Goal: Transaction & Acquisition: Obtain resource

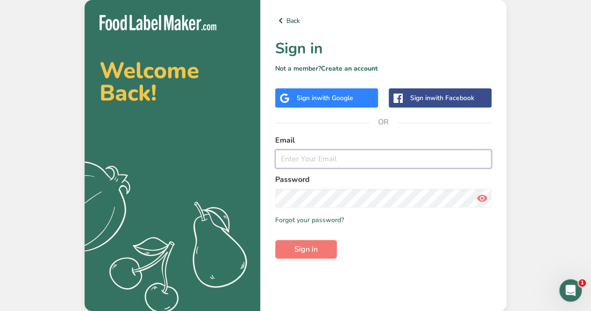
click at [342, 163] on input "email" at bounding box center [383, 158] width 216 height 19
type input "[EMAIL_ADDRESS][DOMAIN_NAME]"
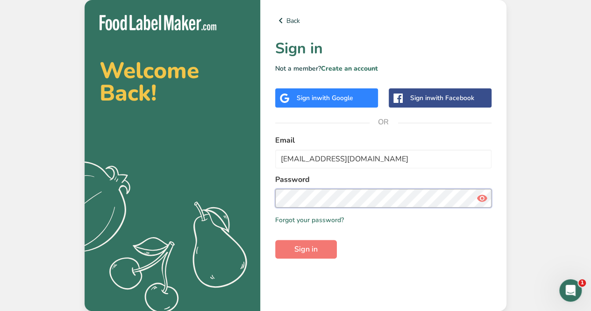
click at [275, 240] on button "Sign in" at bounding box center [306, 249] width 62 height 19
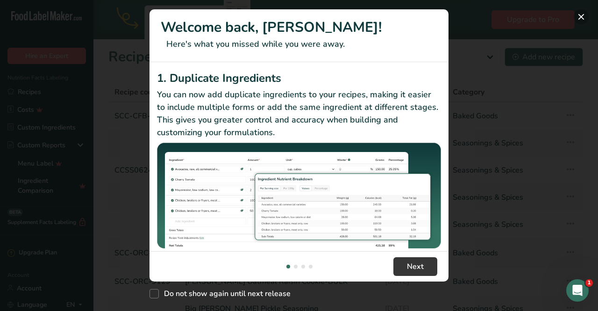
click at [579, 20] on button "New Features" at bounding box center [580, 16] width 15 height 15
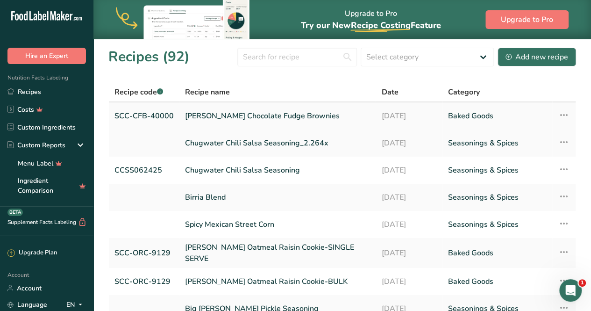
click at [267, 114] on link "[PERSON_NAME] Chocolate Fudge Brownies" at bounding box center [277, 116] width 185 height 20
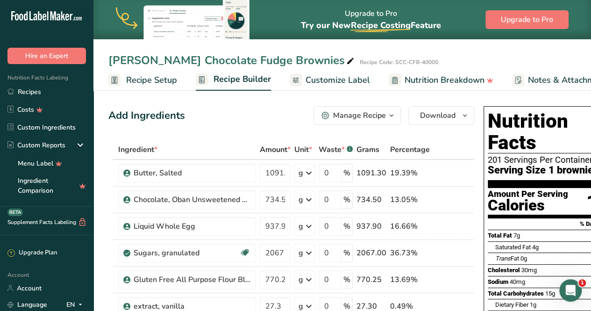
click at [361, 121] on button "Manage Recipe" at bounding box center [356, 115] width 87 height 19
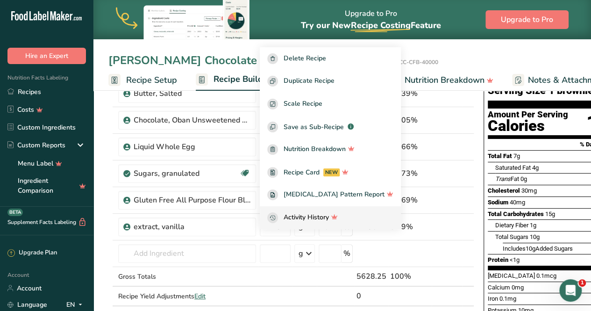
scroll to position [93, 0]
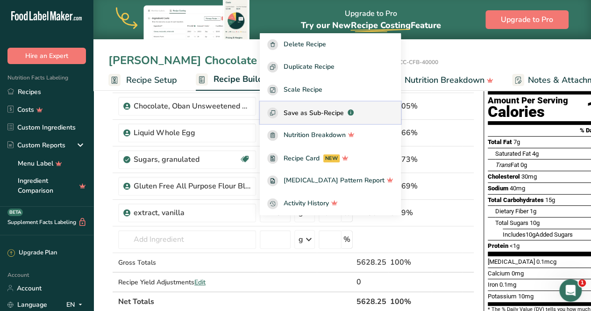
click at [344, 114] on span "Save as Sub-Recipe" at bounding box center [313, 113] width 60 height 10
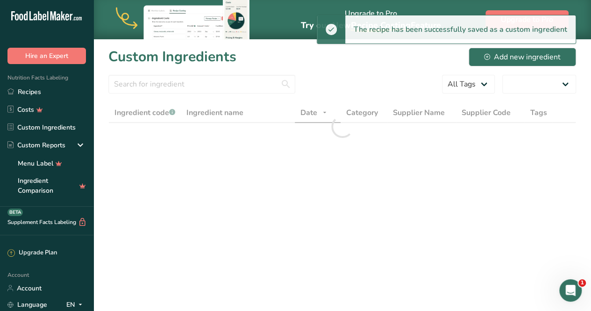
select select "30"
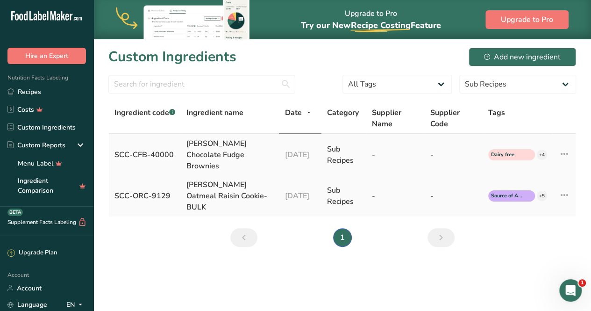
click at [235, 151] on div "[PERSON_NAME] Chocolate Fudge Brownies" at bounding box center [229, 155] width 87 height 34
click at [238, 153] on div "[PERSON_NAME] Chocolate Fudge Brownies" at bounding box center [229, 155] width 87 height 34
click at [195, 148] on div "[PERSON_NAME] Chocolate Fudge Brownies" at bounding box center [229, 155] width 87 height 34
click at [151, 149] on div "SCC-CFB-40000" at bounding box center [144, 154] width 61 height 11
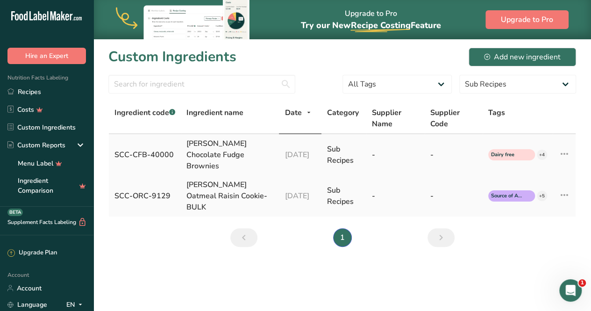
click at [337, 152] on div "Sub Recipes" at bounding box center [344, 154] width 34 height 22
click at [564, 147] on icon at bounding box center [564, 153] width 11 height 17
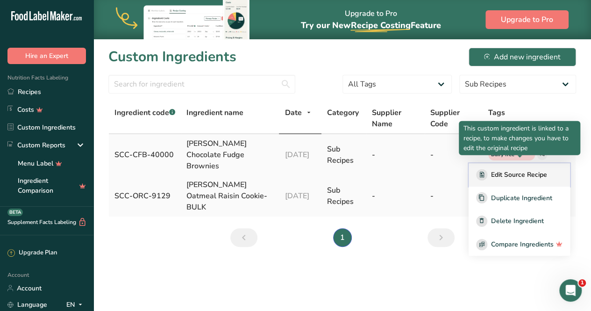
click at [528, 170] on span "Edit Source Recipe" at bounding box center [519, 175] width 56 height 10
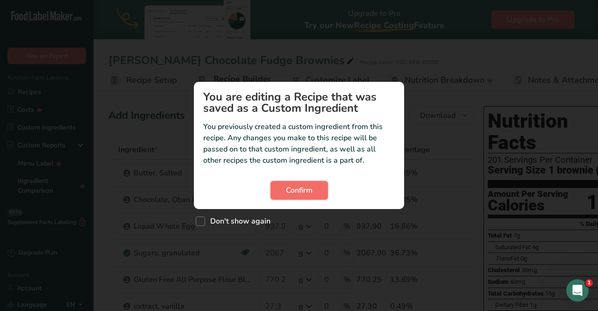
click at [308, 194] on span "Confirm" at bounding box center [299, 189] width 27 height 11
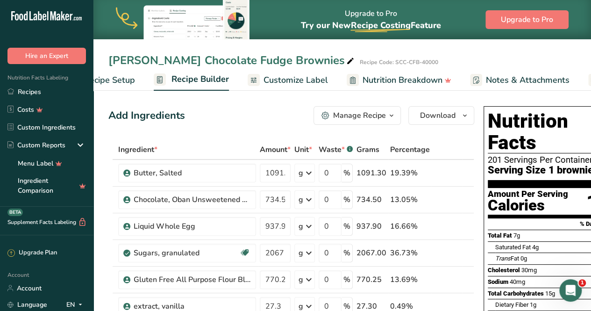
click at [301, 76] on span "Customize Label" at bounding box center [295, 80] width 64 height 13
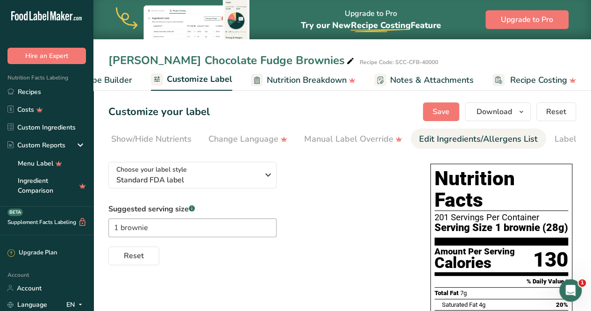
click at [483, 140] on div "Edit Ingredients/Allergens List" at bounding box center [478, 139] width 119 height 13
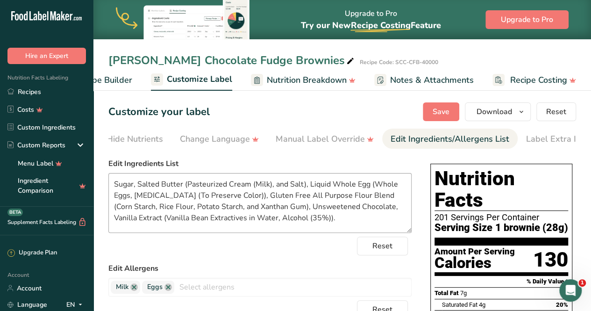
scroll to position [0, 234]
drag, startPoint x: 241, startPoint y: 196, endPoint x: 366, endPoint y: 200, distance: 124.8
click at [366, 200] on textarea "Sugar, Salted Butter (Pasteurized Cream (Milk), and Salt), Liquid Whole Egg (Wh…" at bounding box center [259, 203] width 303 height 60
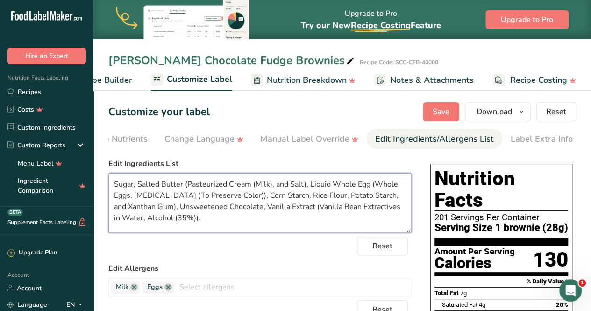
drag, startPoint x: 242, startPoint y: 198, endPoint x: 366, endPoint y: 195, distance: 123.8
click at [366, 197] on textarea "Sugar, Salted Butter (Pasteurized Cream (Milk), and Salt), Liquid Whole Egg (Wh…" at bounding box center [259, 203] width 303 height 60
click at [396, 198] on textarea "Sugar, Salted Butter (Pasteurized Cream (Milk), and Salt), Liquid Whole Egg (Wh…" at bounding box center [259, 203] width 303 height 60
paste textarea "Corn Starch, Rice Flour, Potato Starch"
click at [246, 196] on textarea "Sugar, Salted Butter (Pasteurized Cream (Milk), and Salt), Liquid Whole Egg (Wh…" at bounding box center [259, 203] width 303 height 60
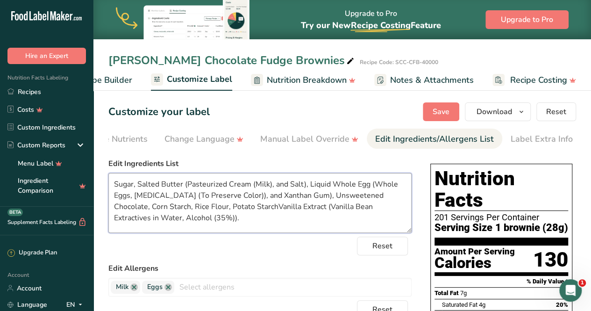
drag, startPoint x: 305, startPoint y: 200, endPoint x: 241, endPoint y: 198, distance: 64.0
click at [241, 198] on textarea "Sugar, Salted Butter (Pasteurized Cream (Milk), and Salt), Liquid Whole Egg (Wh…" at bounding box center [259, 203] width 303 height 60
click at [180, 210] on textarea "Sugar, Salted Butter (Pasteurized Cream (Milk), and Salt), Liquid Whole Egg (Wh…" at bounding box center [259, 203] width 303 height 60
click at [403, 209] on textarea "Sugar, Salted Butter (Pasteurized Cream (Milk), and Salt), Liquid Whole Egg (Wh…" at bounding box center [259, 203] width 303 height 60
paste textarea "and Xanthan Gum),"
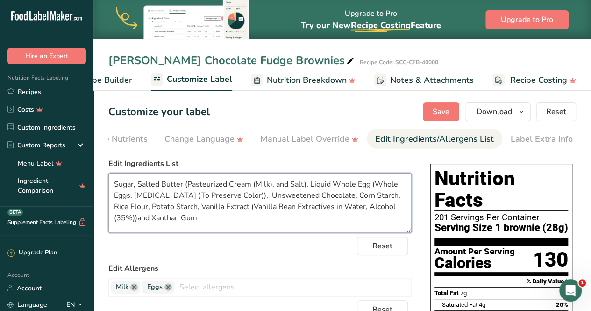
click at [141, 219] on textarea "Sugar, Salted Butter (Pasteurized Cream (Milk), and Salt), Liquid Whole Egg (Wh…" at bounding box center [259, 203] width 303 height 60
click at [252, 188] on textarea "Sugar, Salted Butter (Pasteurized Cream (Milk), and Salt), Liquid Whole Egg (Wh…" at bounding box center [259, 203] width 303 height 60
click at [175, 196] on textarea "Sugar, Salted Butter (Pasteurized Cream [Milk], and Salt), Liquid Whole Egg (Wh…" at bounding box center [259, 203] width 303 height 60
click at [240, 201] on textarea "Sugar, Salted Butter (Pasteurized Cream [Milk], and Salt), Liquid Whole Egg (Wh…" at bounding box center [259, 203] width 303 height 60
click at [361, 208] on textarea "Sugar, Salted Butter (Pasteurized Cream [Milk], and Salt), Liquid Whole Egg (Wh…" at bounding box center [259, 203] width 303 height 60
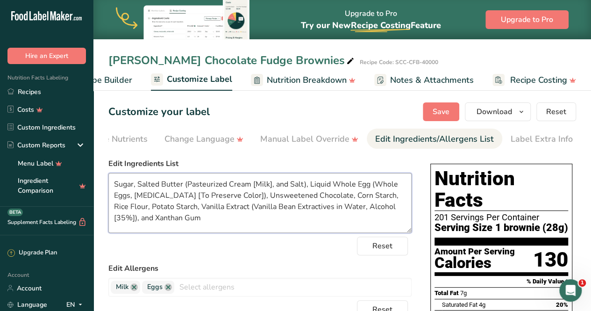
click at [168, 222] on textarea "Sugar, Salted Butter (Pasteurized Cream [Milk], and Salt), Liquid Whole Egg (Wh…" at bounding box center [259, 203] width 303 height 60
click at [306, 187] on textarea "Sugar, Salted Butter (Pasteurized Cream [Milk], and Salt), Liquid Whole Egg (Wh…" at bounding box center [259, 203] width 303 height 60
click at [328, 198] on textarea "Sugar, Salted Butter (Pasteurized Cream [Milk], and Salt), Liquid Whole Egg (Wh…" at bounding box center [259, 203] width 303 height 60
click at [161, 185] on textarea "Sugar, Salted Butter (Pasteurized Cream [Milk], and Salt), Liquid Whole Egg (Wh…" at bounding box center [259, 203] width 303 height 60
click at [262, 185] on textarea "Sugar, Butter (Pasteurized Cream [Milk], and Salt), Liquid Whole Egg (Whole Egg…" at bounding box center [259, 203] width 303 height 60
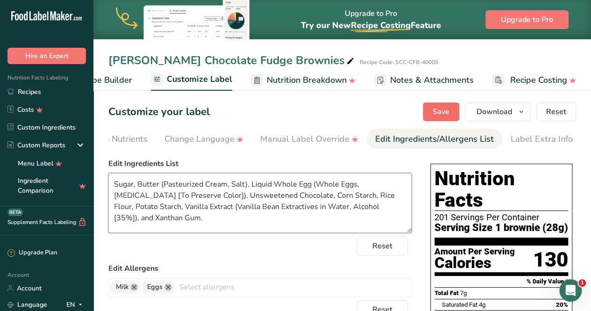
type textarea "Sugar, Butter (Pasteurized Cream, Salt), Liquid Whole Egg (Whole Eggs, [MEDICAL…"
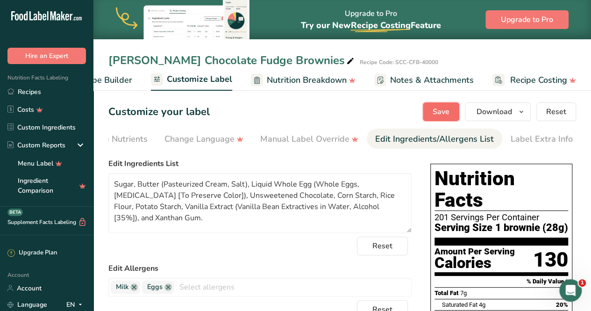
click at [433, 113] on button "Save" at bounding box center [441, 111] width 36 height 19
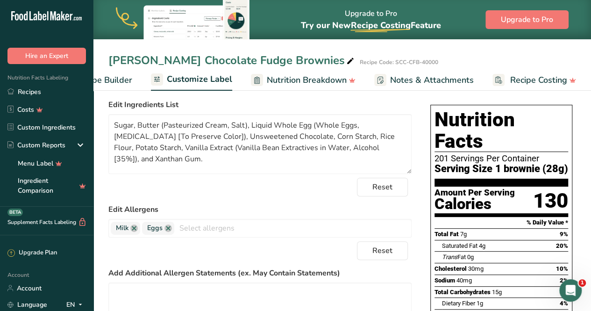
scroll to position [0, 0]
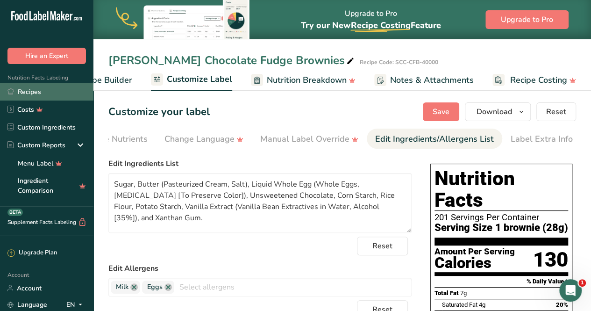
click at [45, 92] on link "Recipes" at bounding box center [46, 92] width 93 height 18
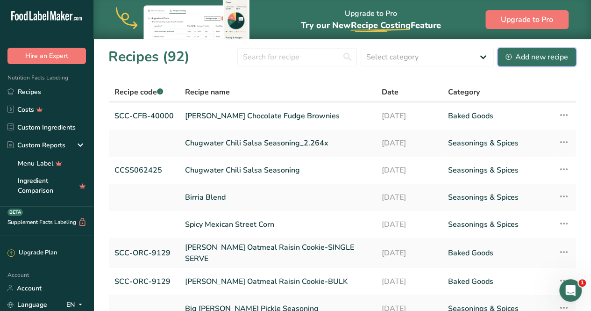
click at [533, 56] on div "Add new recipe" at bounding box center [536, 56] width 63 height 11
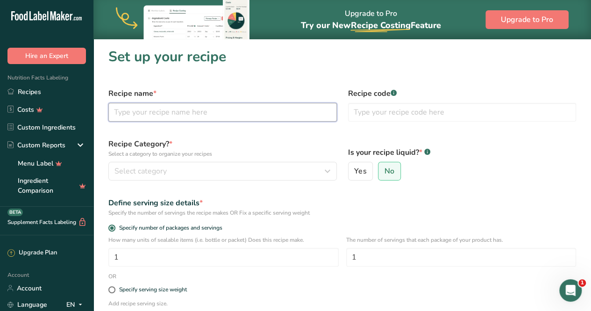
click at [198, 110] on input "text" at bounding box center [222, 112] width 228 height 19
type input "[PERSON_NAME] Chocolate Fudge Brownies 1 Bite"
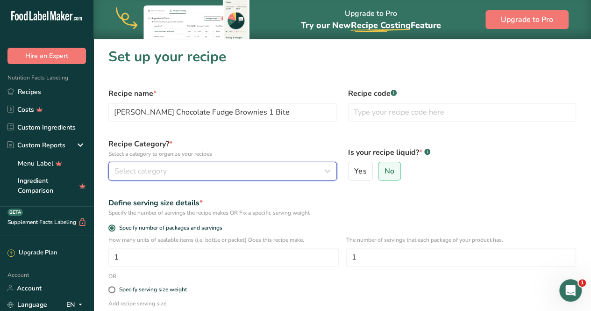
click at [332, 174] on icon "button" at bounding box center [327, 171] width 11 height 17
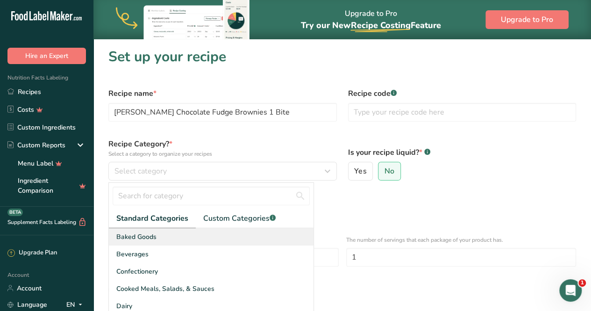
click at [162, 232] on div "Baked Goods" at bounding box center [211, 236] width 205 height 17
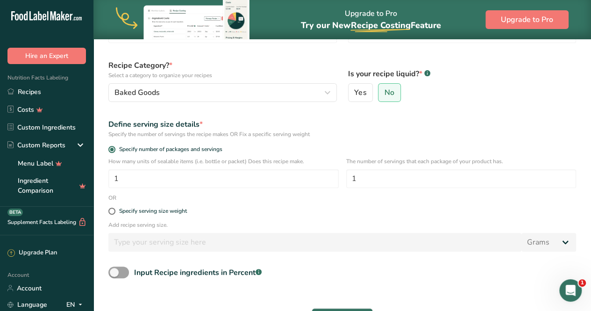
scroll to position [93, 0]
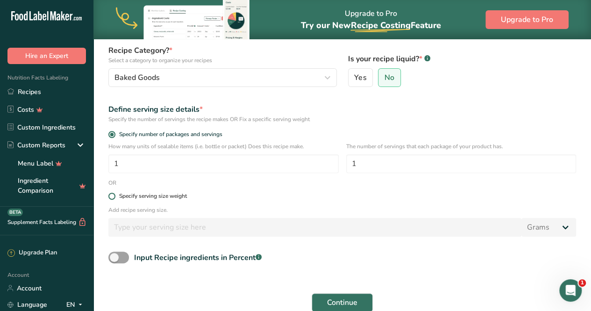
click at [111, 197] on span at bounding box center [111, 195] width 7 height 7
click at [111, 197] on input "Specify serving size weight" at bounding box center [111, 196] width 6 height 6
radio input "true"
radio input "false"
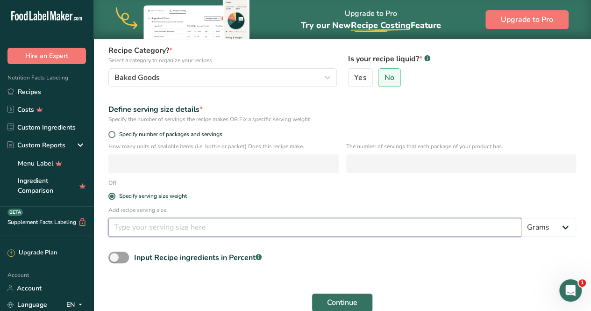
click at [137, 230] on input "number" at bounding box center [314, 227] width 413 height 19
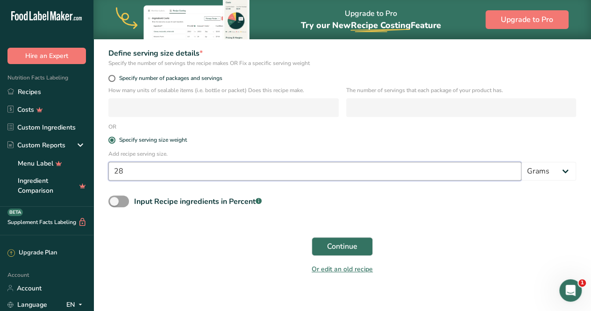
scroll to position [158, 0]
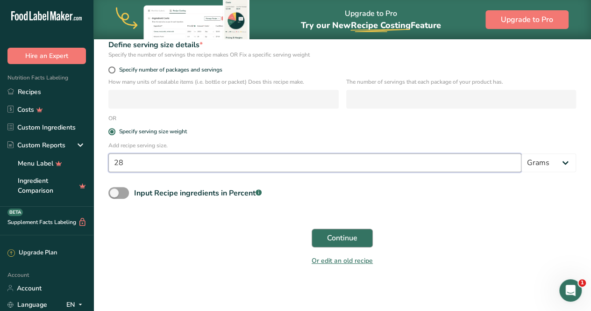
type input "28"
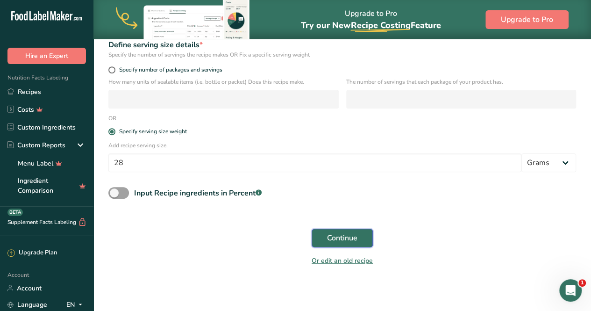
click at [345, 239] on span "Continue" at bounding box center [342, 237] width 30 height 11
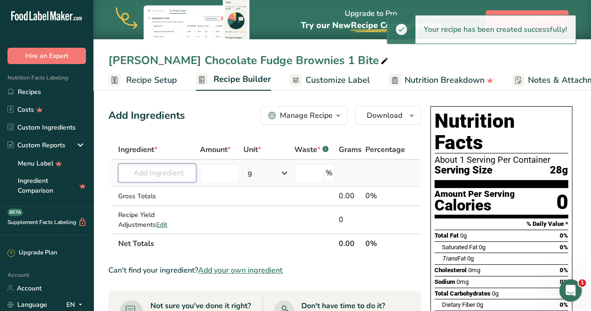
click at [154, 165] on input "text" at bounding box center [157, 172] width 78 height 19
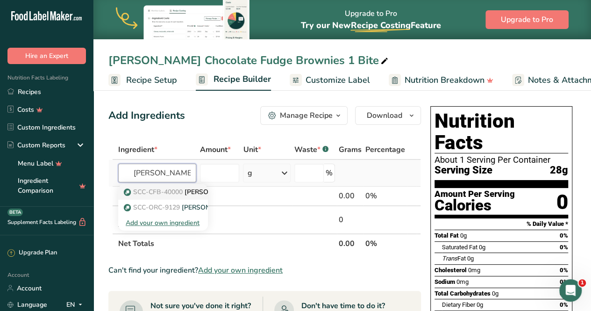
type input "[PERSON_NAME]"
click at [178, 191] on span "SCC-CFB-40000" at bounding box center [158, 191] width 50 height 9
type input "[PERSON_NAME] Chocolate Fudge Brownies"
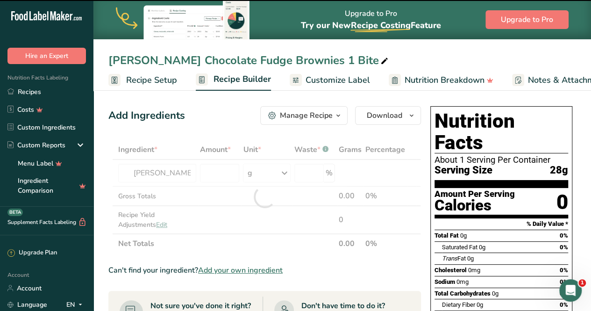
type input "0"
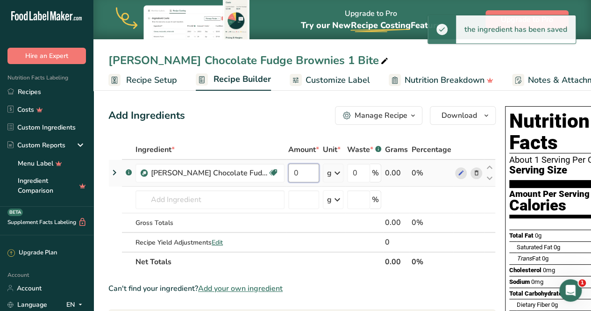
click at [299, 170] on input "0" at bounding box center [303, 172] width 31 height 19
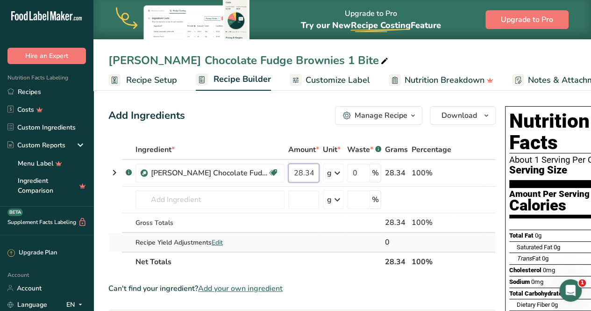
type input "28.34"
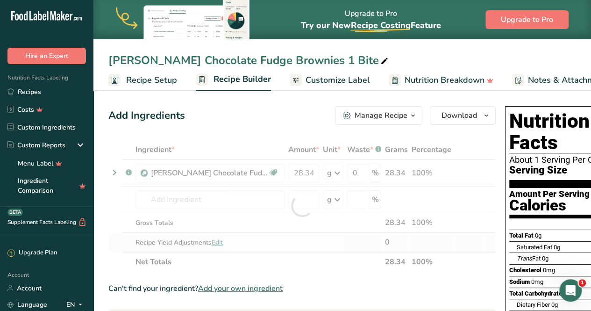
click at [218, 240] on div "Ingredient * Amount * Unit * Waste * .a-a{fill:#347362;}.b-a{fill:#fff;} Grams …" at bounding box center [301, 206] width 387 height 132
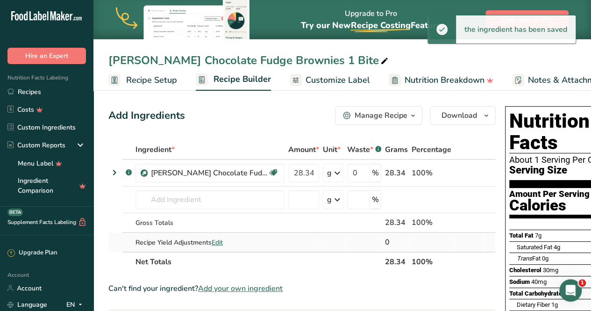
click at [216, 241] on span "Edit" at bounding box center [217, 242] width 11 height 9
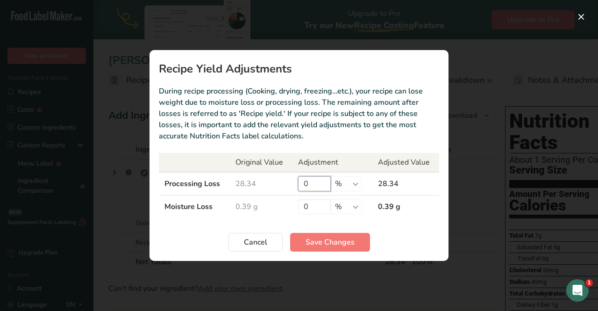
click at [320, 184] on input "0" at bounding box center [314, 183] width 33 height 15
type input "0.15"
click at [307, 242] on span "Save Changes" at bounding box center [329, 241] width 49 height 11
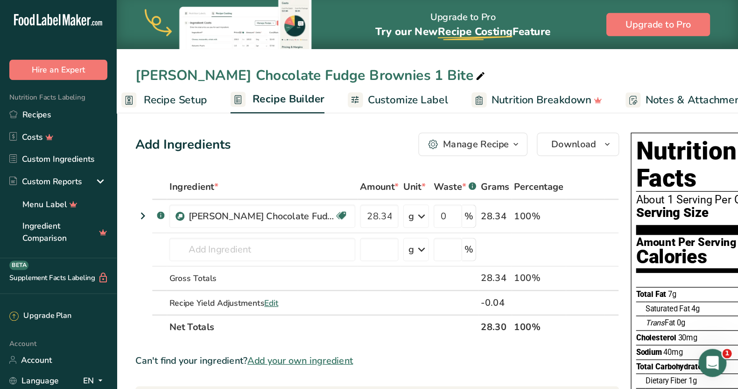
scroll to position [0, 32]
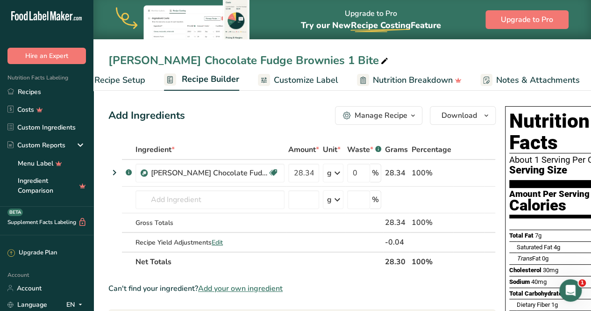
click at [538, 290] on span "Total Carbohydrates" at bounding box center [537, 293] width 56 height 7
drag, startPoint x: 525, startPoint y: 275, endPoint x: 502, endPoint y: 249, distance: 34.7
click at [502, 249] on div "Nutrition Facts About 1 Serving Per Container Serving Size 28g Amount Per Servi…" at bounding box center [575, 302] width 149 height 401
click at [475, 285] on div "Can't find your ingredient? Add your own ingredient" at bounding box center [301, 288] width 387 height 11
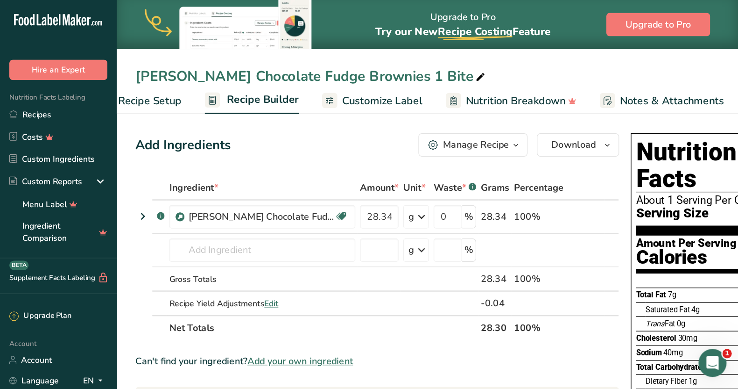
scroll to position [0, 0]
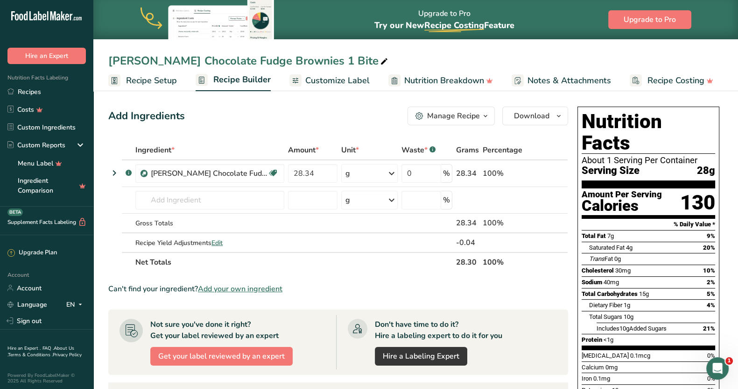
click at [467, 286] on div "Can't find your ingredient? Add your own ingredient" at bounding box center [338, 288] width 460 height 11
click at [342, 80] on span "Customize Label" at bounding box center [337, 80] width 64 height 13
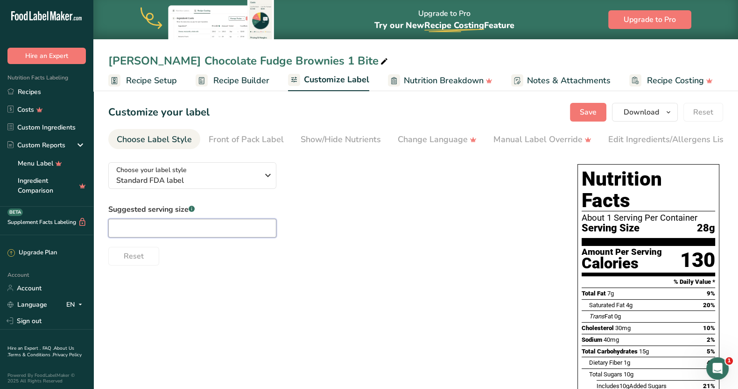
click at [188, 225] on input "text" at bounding box center [192, 228] width 168 height 19
type input "1 brownie"
click at [250, 298] on div "Choose your label style Standard FDA label USA (FDA) Standard FDA label Tabular…" at bounding box center [415, 361] width 615 height 412
click at [590, 136] on div "Edit Ingredients/Allergens List" at bounding box center [668, 139] width 119 height 13
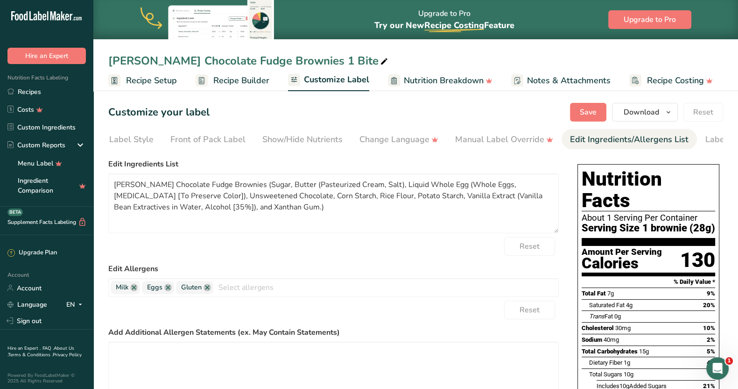
scroll to position [0, 85]
click at [207, 291] on link at bounding box center [207, 286] width 7 height 7
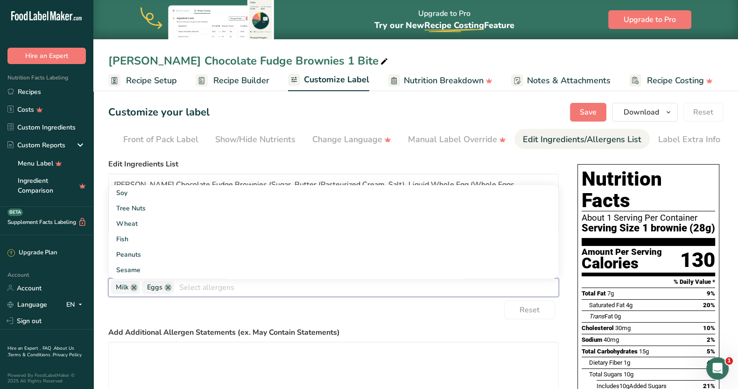
click at [421, 310] on label "Add Additional Allergen Statements (ex. May Contain Statements)" at bounding box center [333, 331] width 451 height 11
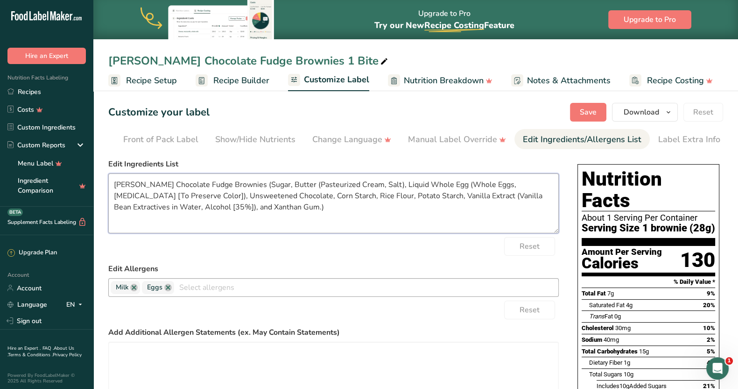
drag, startPoint x: 241, startPoint y: 186, endPoint x: 112, endPoint y: 177, distance: 128.8
click at [112, 177] on textarea "[PERSON_NAME] Chocolate Fudge Brownies (Sugar, Butter (Pasteurized Cream, Salt)…" at bounding box center [333, 203] width 451 height 60
click at [532, 199] on textarea "Sugar, Butter (Pasteurized Cream, Salt), Liquid Whole Egg (Whole Eggs, [MEDICAL…" at bounding box center [333, 203] width 451 height 60
type textarea "Sugar, Butter (Pasteurized Cream, Salt), Liquid Whole Egg (Whole Eggs, [MEDICAL…"
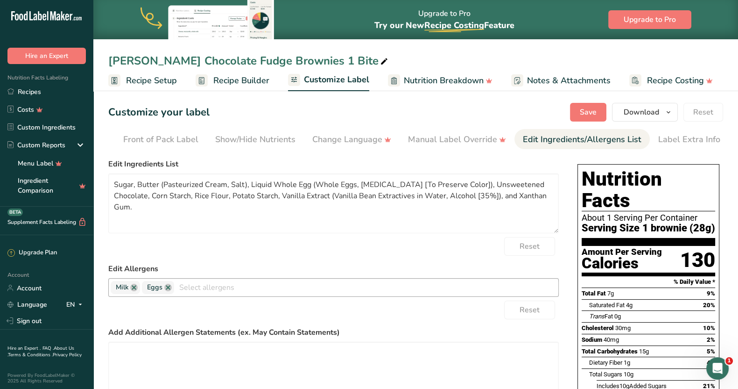
click at [294, 253] on div "Reset" at bounding box center [333, 246] width 451 height 19
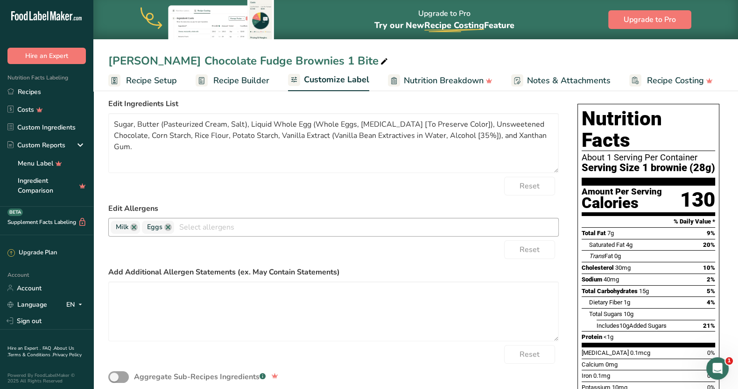
scroll to position [0, 0]
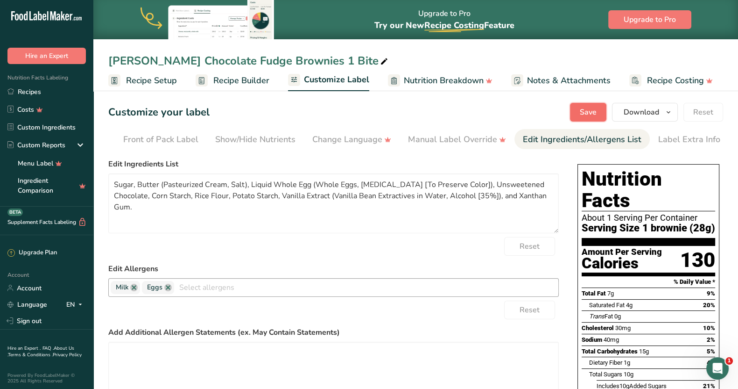
click at [590, 105] on button "Save" at bounding box center [588, 112] width 36 height 19
click at [590, 111] on icon "button" at bounding box center [668, 112] width 7 height 12
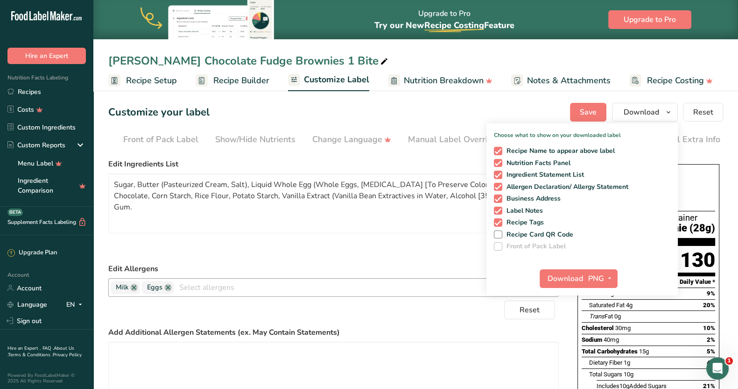
click at [462, 114] on div "Customize your label Save Download Choose what to show on your downloaded label…" at bounding box center [415, 112] width 615 height 19
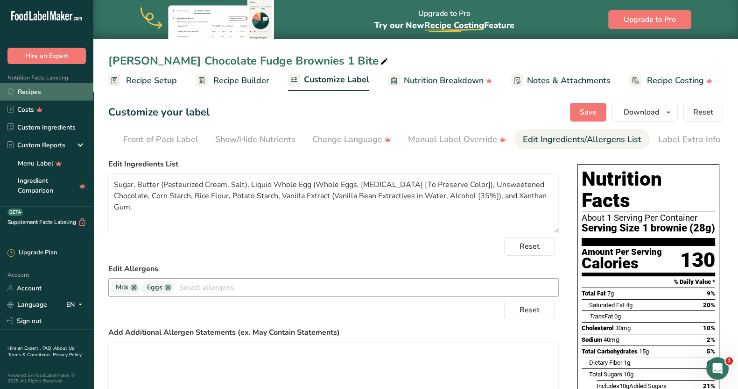
click at [30, 90] on link "Recipes" at bounding box center [46, 92] width 93 height 18
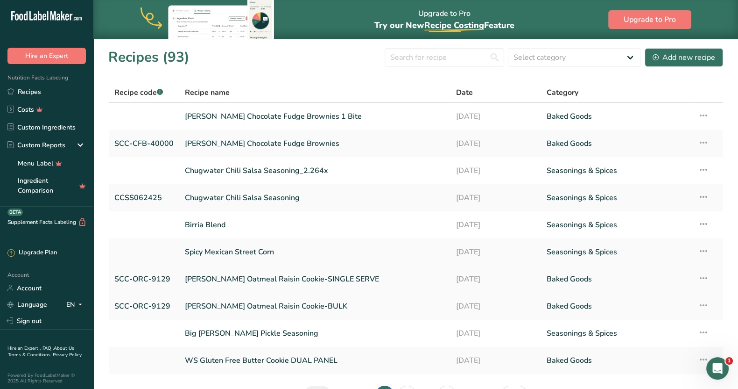
click at [262, 276] on link "[PERSON_NAME] Oatmeal Raisin Cookie-SINGLE SERVE" at bounding box center [315, 279] width 260 height 20
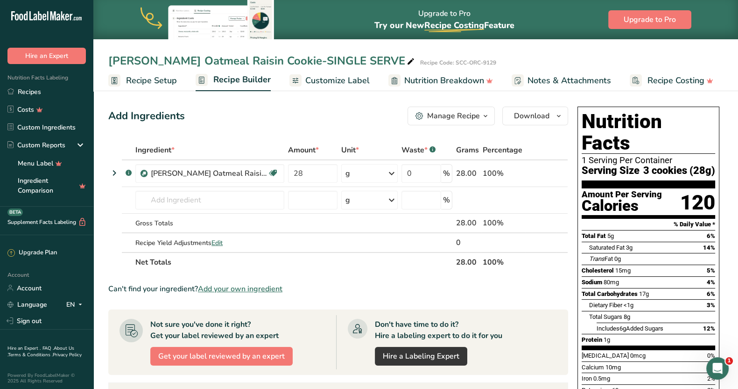
click at [346, 77] on span "Customize Label" at bounding box center [337, 80] width 64 height 13
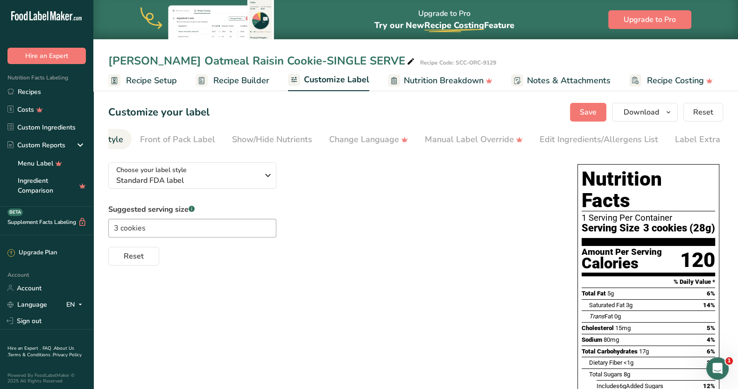
scroll to position [0, 85]
click at [590, 142] on div "Label Extra Info" at bounding box center [689, 139] width 62 height 13
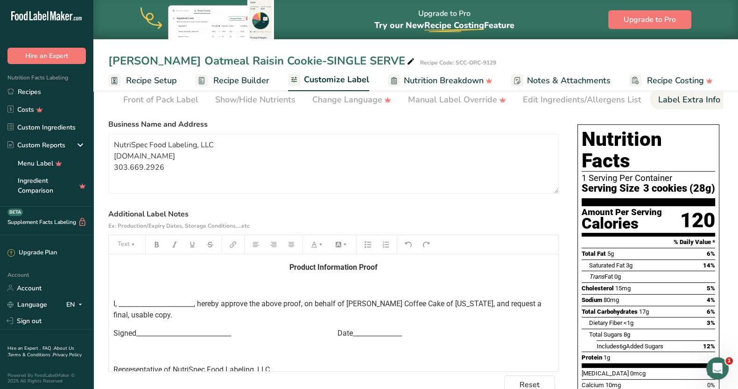
scroll to position [58, 0]
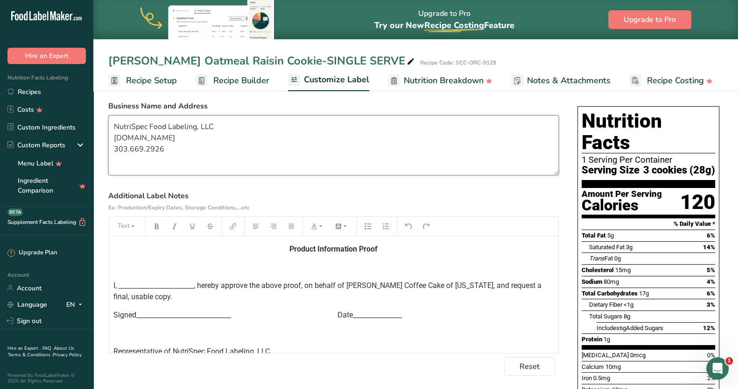
drag, startPoint x: 167, startPoint y: 149, endPoint x: 113, endPoint y: 117, distance: 62.8
click at [113, 117] on textarea "NutriSpec Food Labeling, LLC [DOMAIN_NAME] 303.669.2926" at bounding box center [333, 145] width 451 height 60
click at [33, 89] on link "Recipes" at bounding box center [46, 92] width 93 height 18
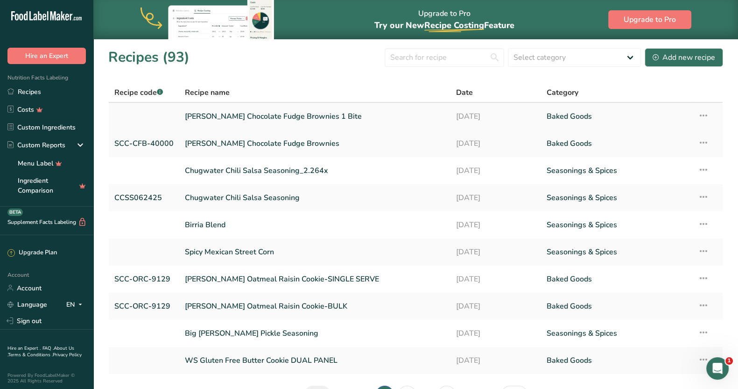
click at [242, 115] on link "[PERSON_NAME] Chocolate Fudge Brownies 1 Bite" at bounding box center [315, 116] width 260 height 20
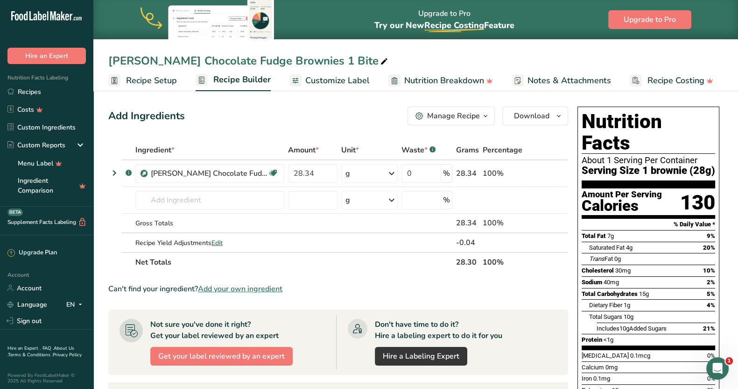
click at [357, 81] on span "Customize Label" at bounding box center [337, 80] width 64 height 13
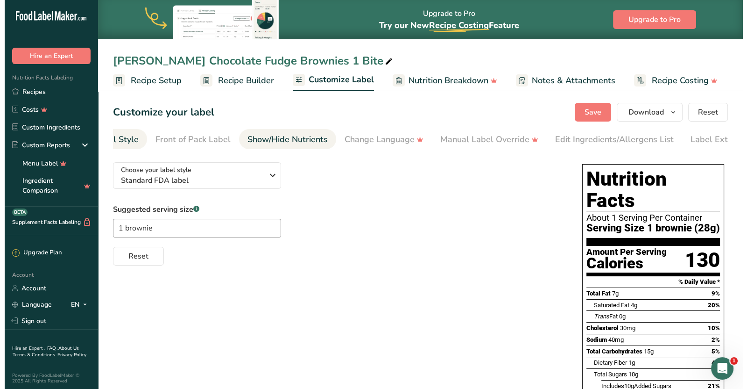
scroll to position [0, 85]
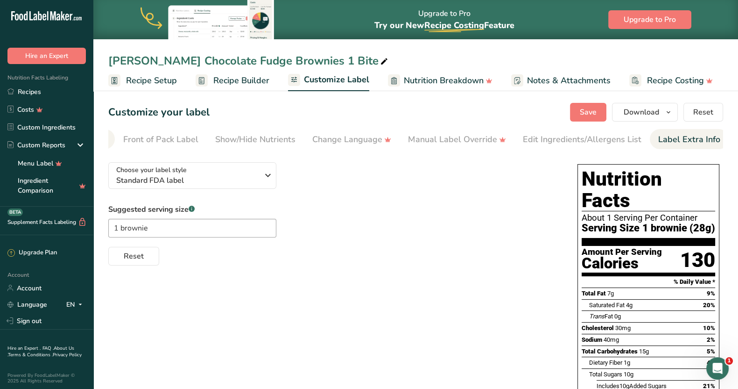
click at [590, 142] on div "Label Extra Info" at bounding box center [689, 139] width 62 height 13
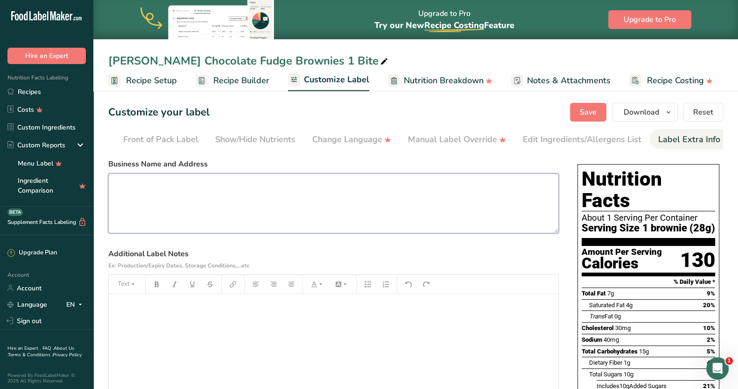
click at [180, 184] on textarea at bounding box center [333, 203] width 451 height 60
paste textarea "NutriSpec Food Labeling, LLC [DOMAIN_NAME] 303.669.2926"
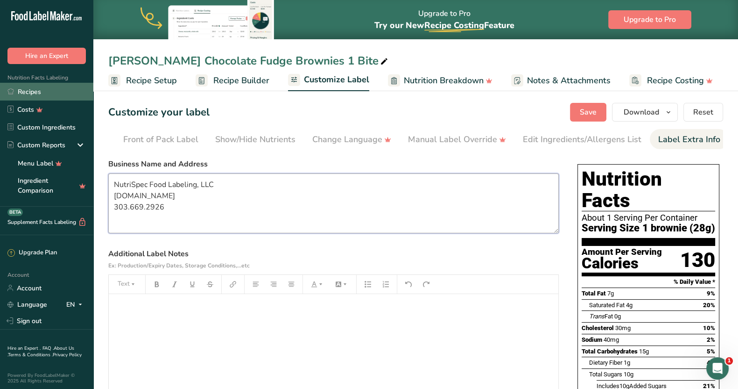
type textarea "NutriSpec Food Labeling, LLC [DOMAIN_NAME] 303.669.2926"
click at [37, 92] on link "Recipes" at bounding box center [46, 92] width 93 height 18
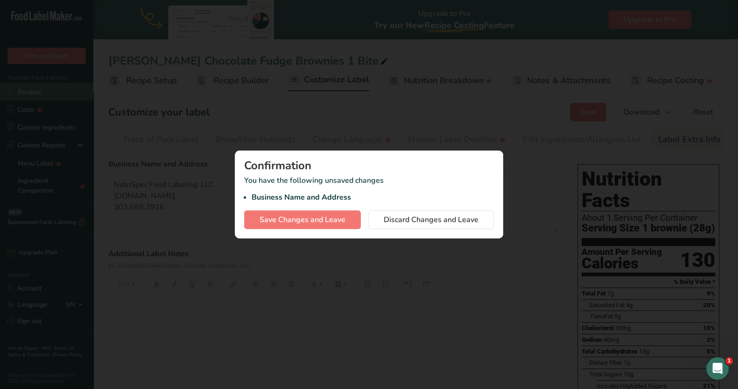
scroll to position [0, 77]
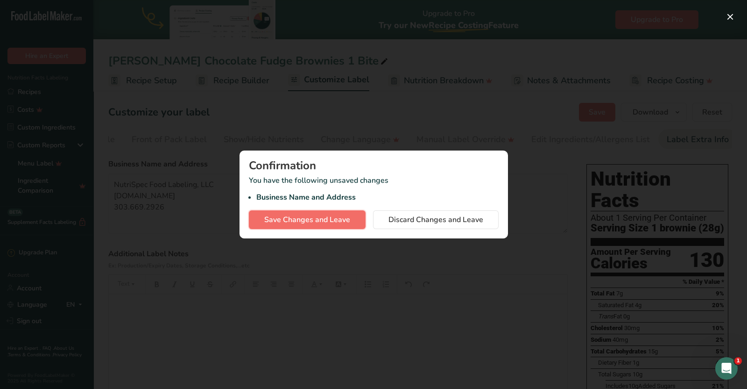
click at [296, 219] on span "Save Changes and Leave" at bounding box center [307, 219] width 86 height 11
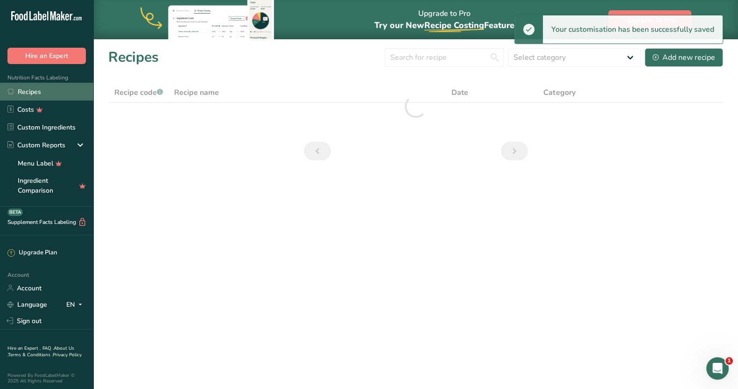
click at [32, 93] on link "Recipes" at bounding box center [46, 92] width 93 height 18
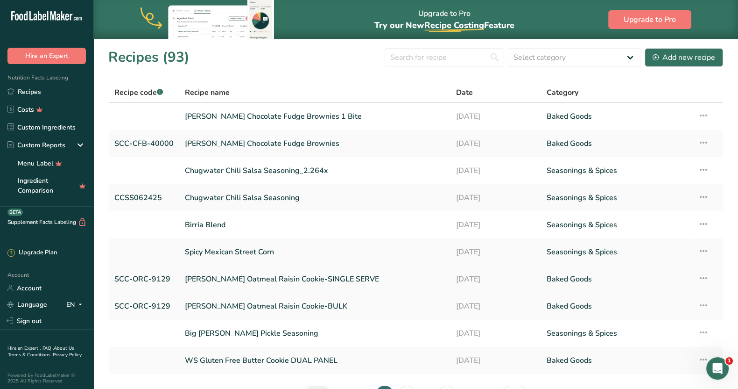
click at [270, 277] on link "[PERSON_NAME] Oatmeal Raisin Cookie-SINGLE SERVE" at bounding box center [315, 279] width 260 height 20
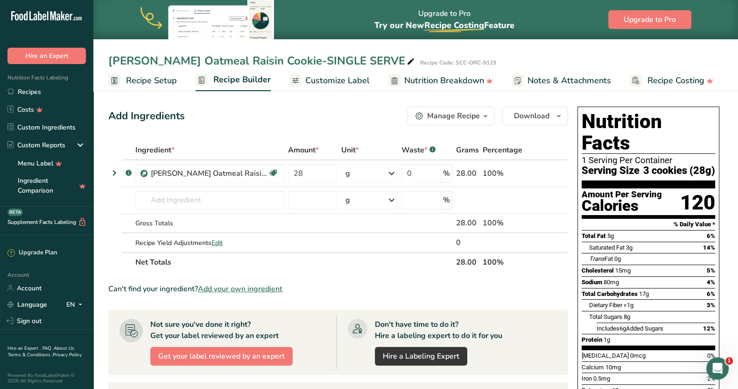
click at [350, 84] on span "Customize Label" at bounding box center [337, 80] width 64 height 13
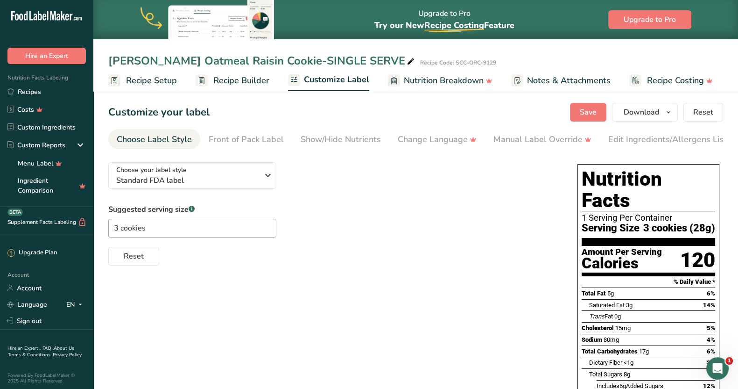
drag, startPoint x: 373, startPoint y: 151, endPoint x: 532, endPoint y: 167, distance: 160.5
click at [590, 141] on div "Label Extra Info" at bounding box center [689, 139] width 62 height 13
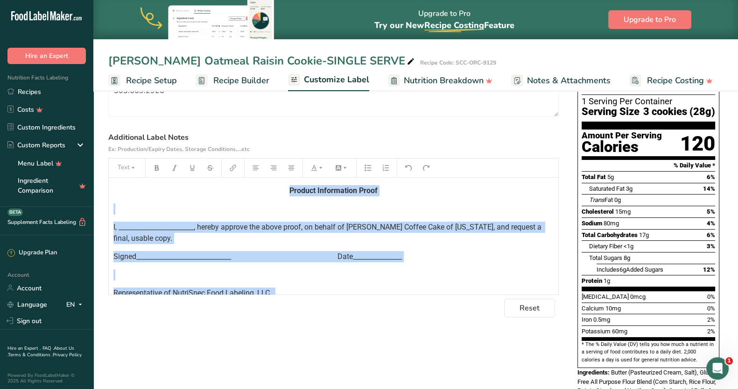
scroll to position [29, 0]
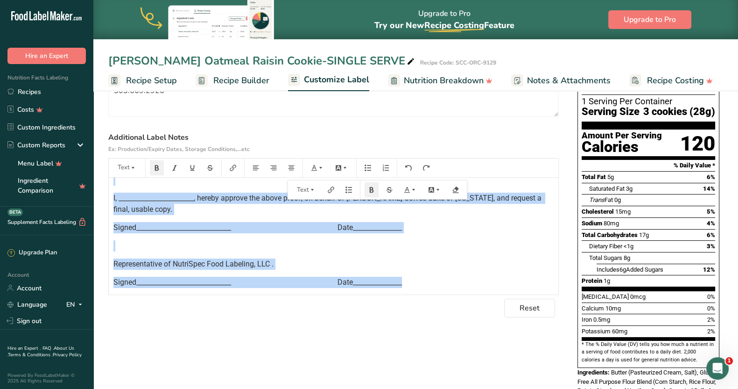
drag, startPoint x: 284, startPoint y: 190, endPoint x: 463, endPoint y: 321, distance: 222.2
click at [463, 310] on div "Choose your label style Standard FDA label USA (FDA) Standard FDA label Tabular…" at bounding box center [415, 357] width 615 height 639
copy div "Product Information Proof ﻿ I, _______________________, hereby approve the abov…"
click at [57, 88] on link "Recipes" at bounding box center [46, 92] width 93 height 18
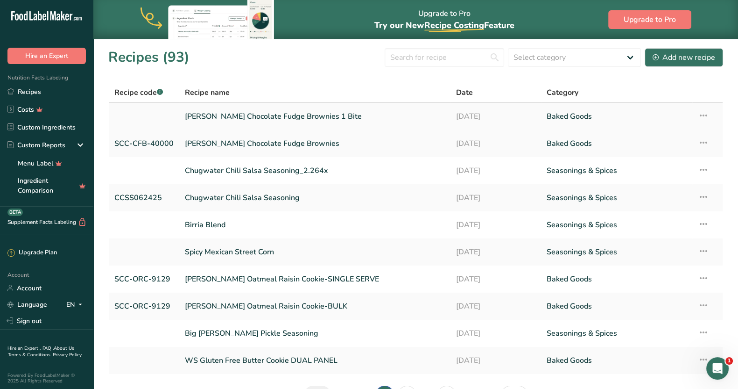
click at [279, 112] on link "[PERSON_NAME] Chocolate Fudge Brownies 1 Bite" at bounding box center [315, 116] width 260 height 20
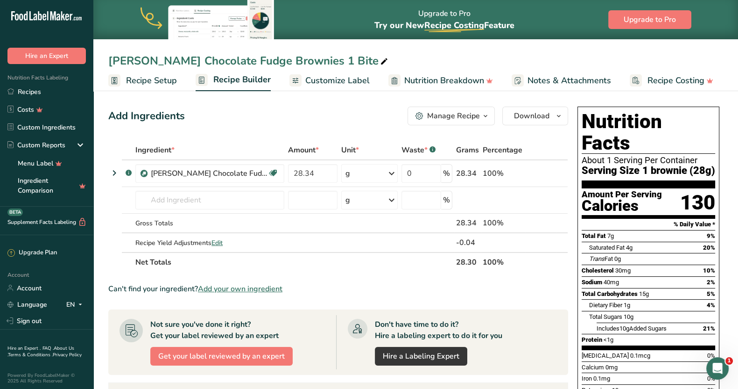
click at [320, 76] on span "Customize Label" at bounding box center [337, 80] width 64 height 13
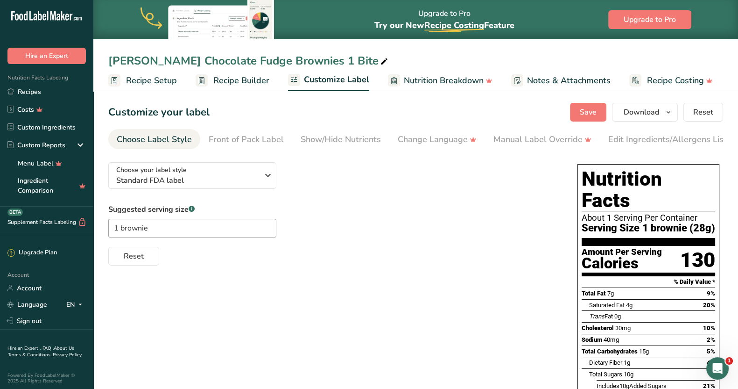
drag, startPoint x: 435, startPoint y: 152, endPoint x: 557, endPoint y: 152, distance: 121.4
click at [555, 152] on section "Customize your label Save Download Choose what to show on your downloaded label…" at bounding box center [415, 347] width 645 height 518
click at [590, 143] on div "Label Extra Info" at bounding box center [689, 139] width 62 height 13
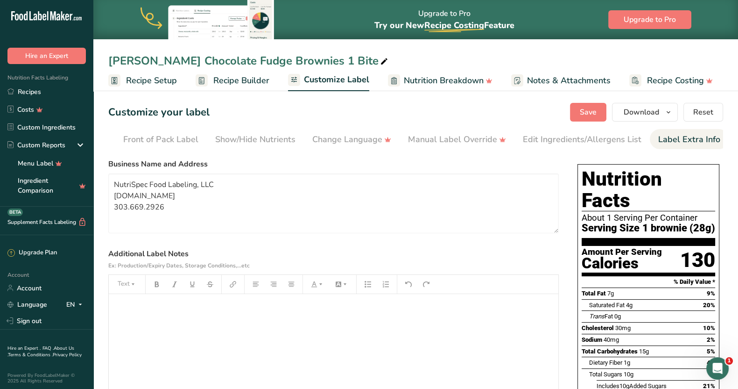
click at [124, 305] on p "﻿" at bounding box center [333, 306] width 440 height 11
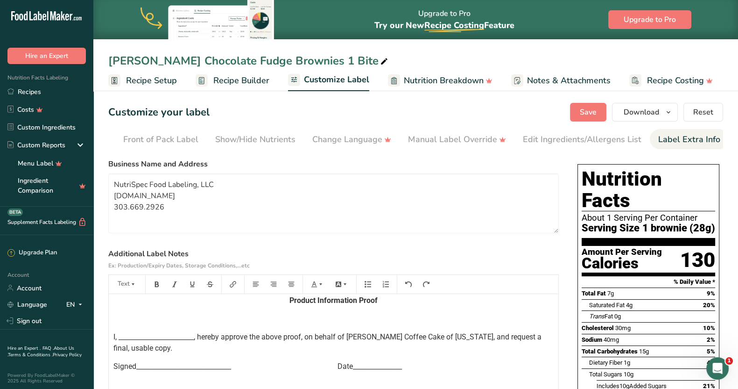
scroll to position [0, 0]
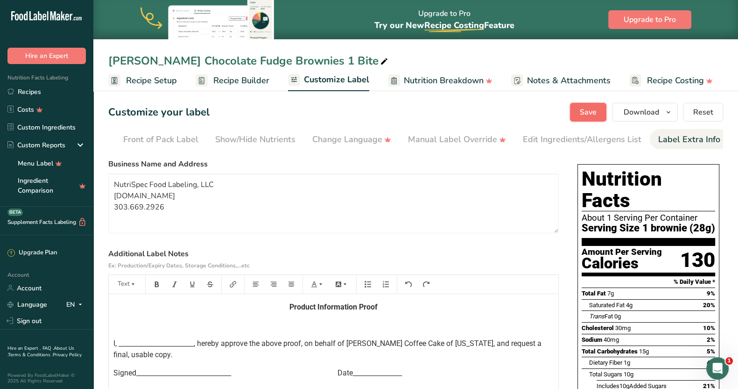
click at [585, 106] on span "Save" at bounding box center [588, 111] width 17 height 11
click at [590, 112] on icon "button" at bounding box center [668, 112] width 7 height 12
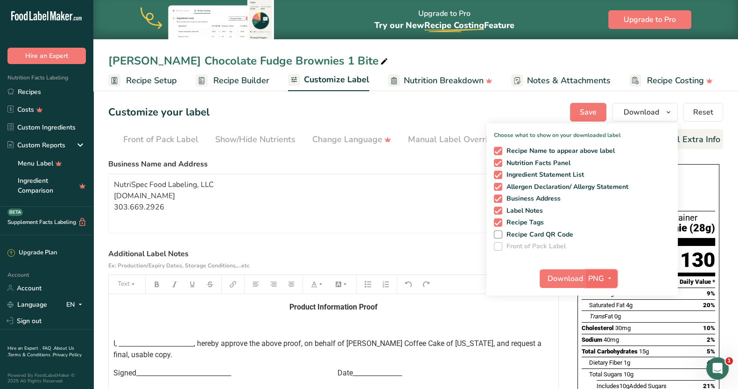
click at [590, 272] on icon "button" at bounding box center [609, 278] width 7 height 12
click at [590, 310] on link "PDF" at bounding box center [603, 343] width 30 height 15
click at [572, 276] on span "Download" at bounding box center [565, 278] width 35 height 11
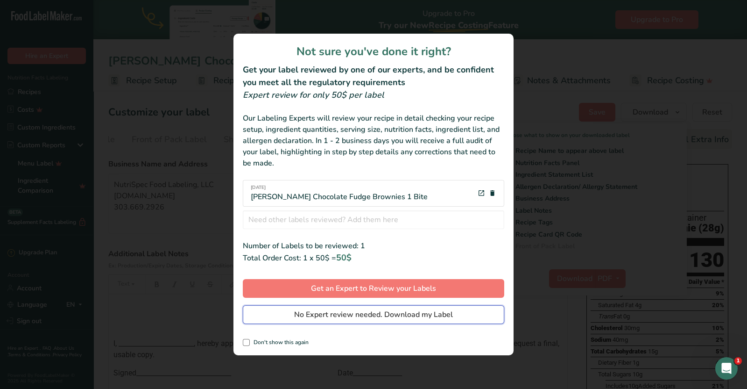
click at [355, 310] on span "No Expert review needed. Download my Label" at bounding box center [373, 314] width 159 height 11
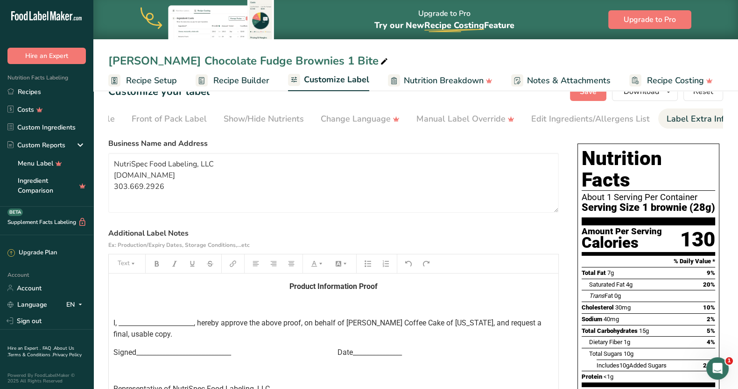
scroll to position [0, 0]
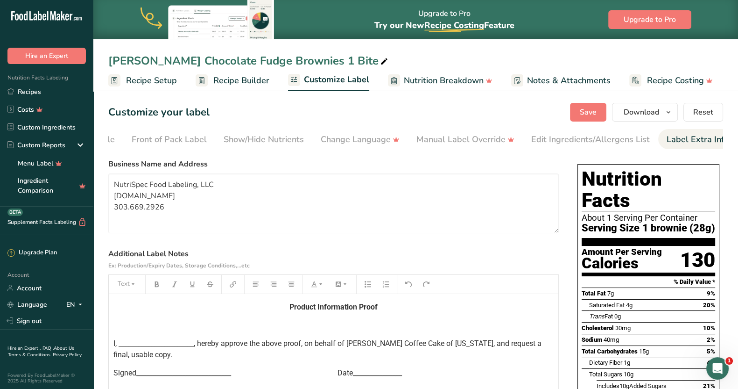
click at [159, 76] on span "Recipe Setup" at bounding box center [151, 80] width 51 height 13
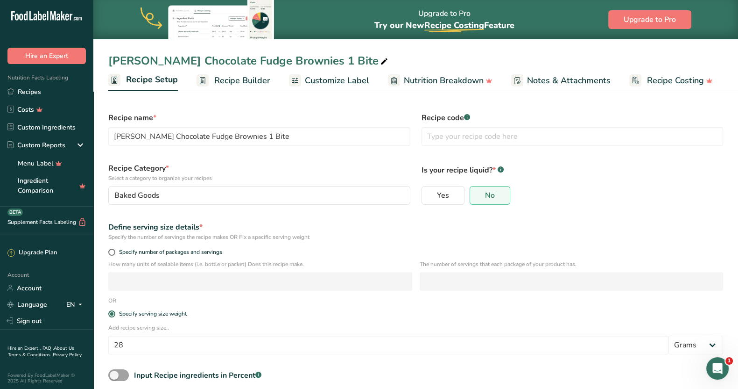
click at [229, 81] on span "Recipe Builder" at bounding box center [242, 80] width 56 height 13
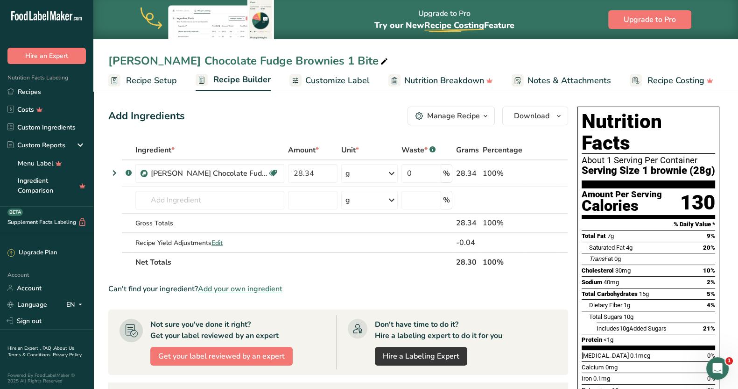
click at [483, 116] on icon "button" at bounding box center [485, 116] width 7 height 12
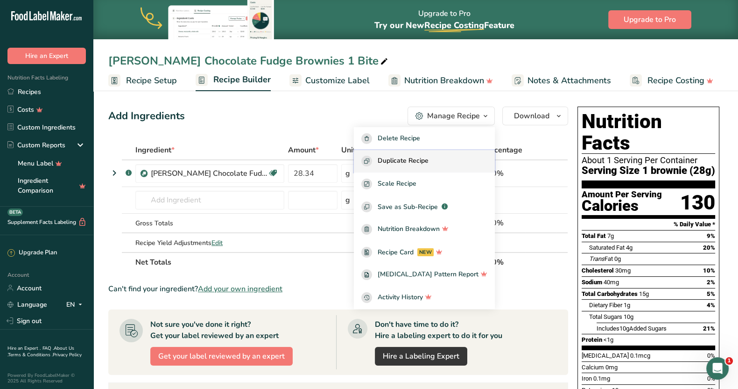
click at [429, 162] on span "Duplicate Recipe" at bounding box center [403, 161] width 51 height 11
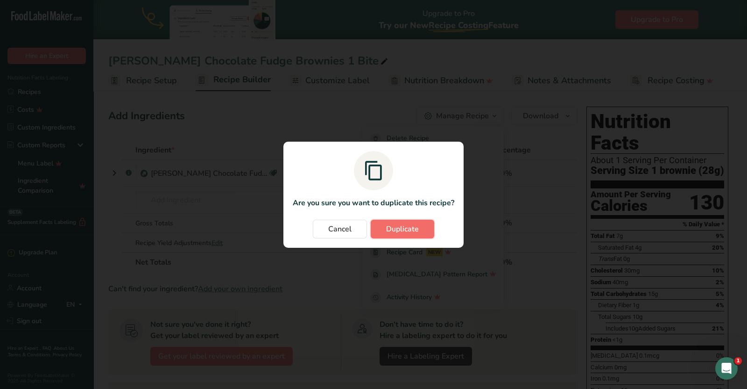
click at [397, 229] on span "Duplicate" at bounding box center [402, 228] width 33 height 11
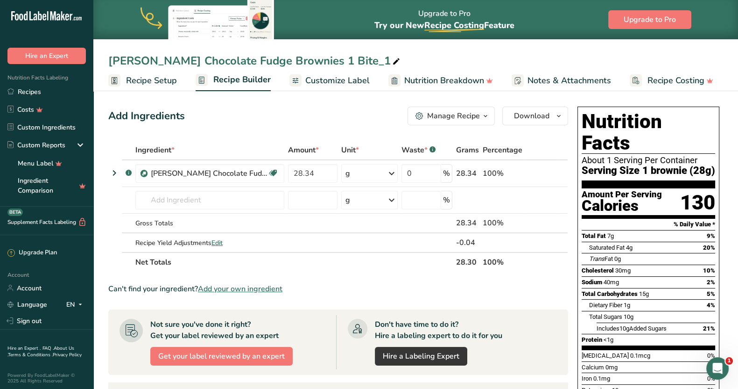
click at [340, 57] on div "[PERSON_NAME] Chocolate Fudge Brownies 1 Bite_1" at bounding box center [255, 60] width 294 height 17
click at [306, 61] on input "[PERSON_NAME] Chocolate Fudge Brownies 1 Bite" at bounding box center [415, 60] width 615 height 17
type input "[PERSON_NAME] Chocolate Fudge Brownies 2 Bite"
click at [160, 79] on span "Recipe Setup" at bounding box center [151, 80] width 51 height 13
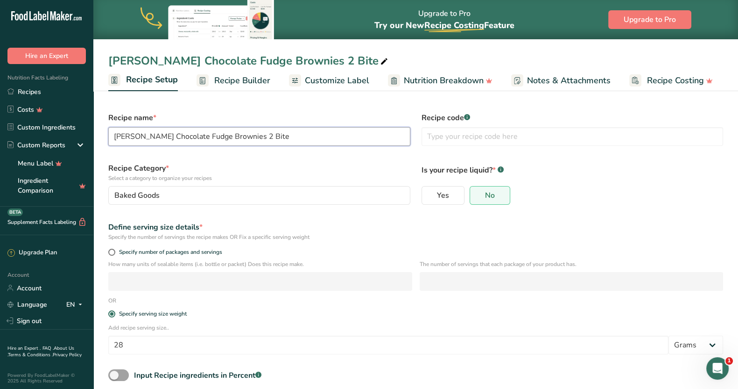
click at [267, 135] on input "[PERSON_NAME] Chocolate Fudge Brownies 2 Bite" at bounding box center [259, 136] width 302 height 19
type input "[PERSON_NAME] Chocolate Fudge Brownies 2 Bites"
click at [251, 80] on span "Recipe Builder" at bounding box center [242, 80] width 56 height 13
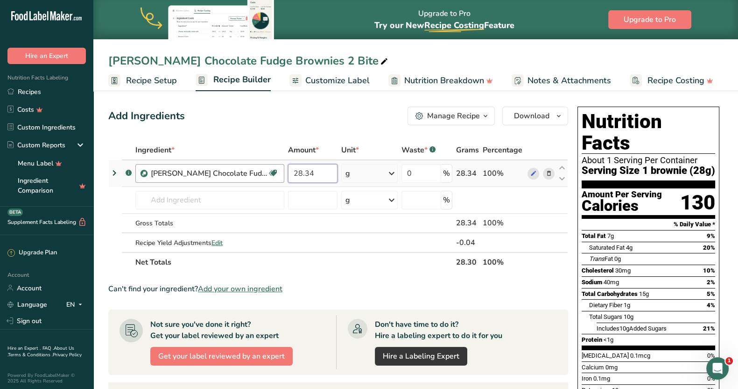
drag, startPoint x: 315, startPoint y: 169, endPoint x: 283, endPoint y: 164, distance: 33.0
click at [287, 168] on td "28.34" at bounding box center [312, 173] width 53 height 27
type input "56.68"
click at [419, 267] on div "Ingredient * Amount * Unit * Waste * .a-a{fill:#347362;}.b-a{fill:#fff;} Grams …" at bounding box center [338, 206] width 460 height 132
click at [335, 84] on span "Customize Label" at bounding box center [337, 80] width 64 height 13
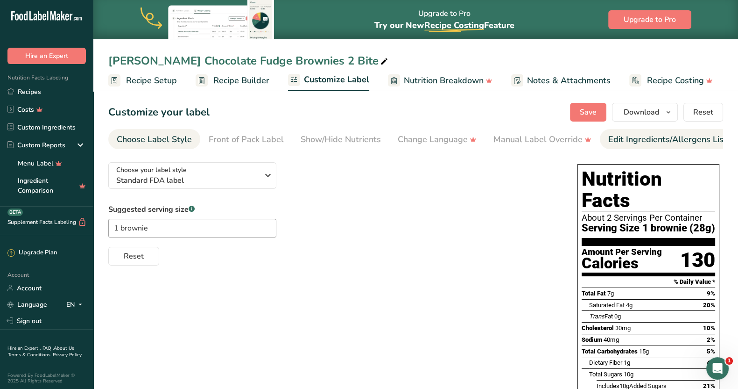
click at [590, 139] on div "Edit Ingredients/Allergens List" at bounding box center [668, 139] width 119 height 13
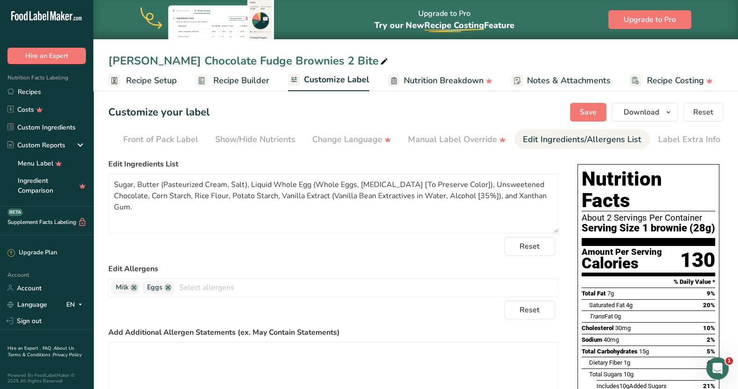
click at [245, 246] on div "Reset" at bounding box center [333, 246] width 451 height 19
click at [590, 111] on span "Save" at bounding box center [588, 111] width 17 height 11
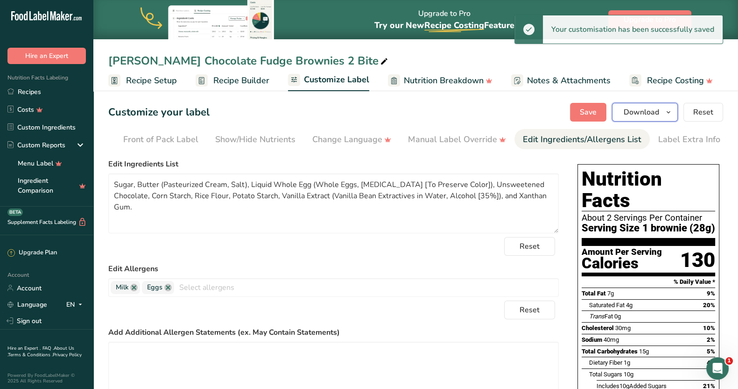
click at [590, 111] on icon "button" at bounding box center [668, 112] width 7 height 12
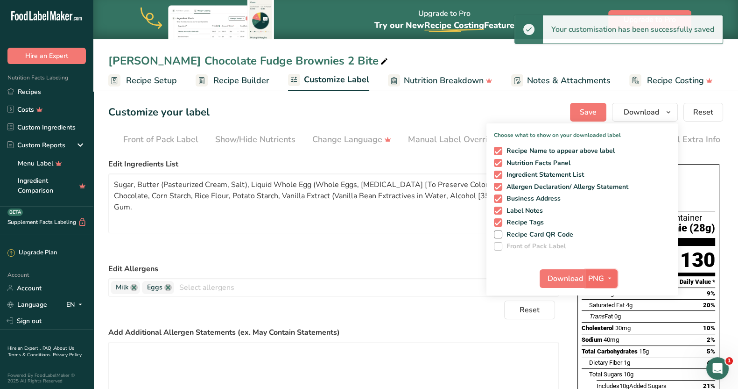
click at [590, 276] on icon "button" at bounding box center [609, 278] width 7 height 12
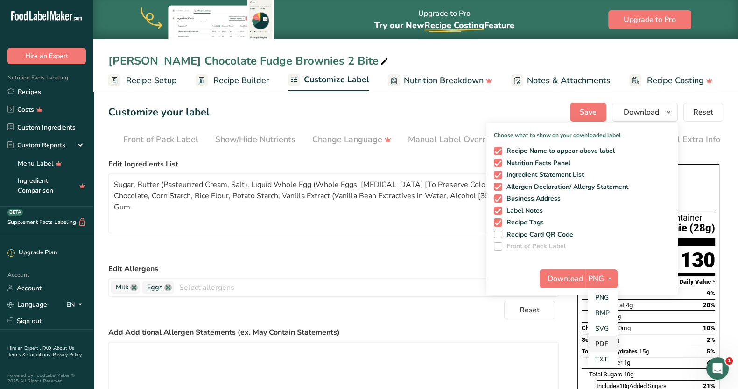
click at [590, 310] on link "PDF" at bounding box center [603, 343] width 30 height 15
click at [568, 276] on span "Download" at bounding box center [565, 278] width 35 height 11
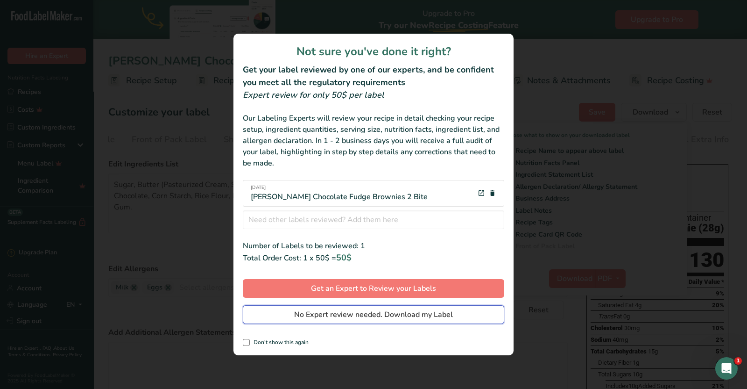
click at [376, 310] on span "No Expert review needed. Download my Label" at bounding box center [373, 314] width 159 height 11
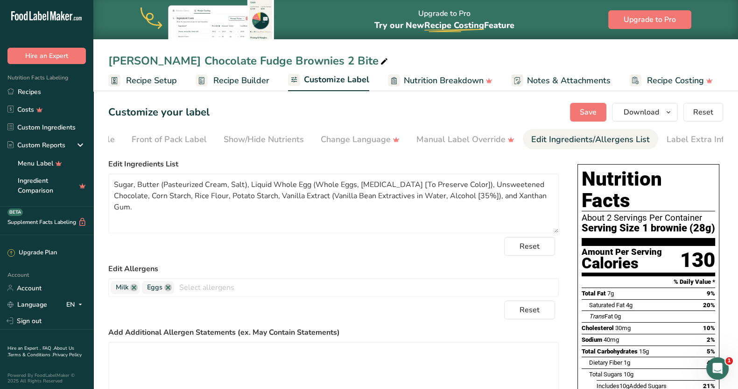
drag, startPoint x: 232, startPoint y: 80, endPoint x: 244, endPoint y: 97, distance: 20.5
click at [233, 80] on span "Recipe Builder" at bounding box center [241, 80] width 56 height 13
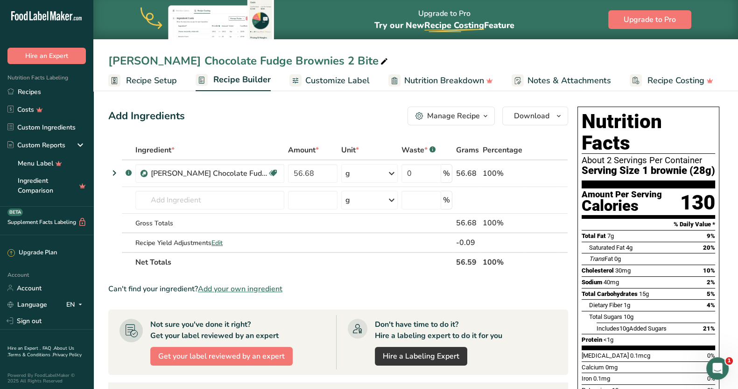
click at [470, 116] on div "Manage Recipe" at bounding box center [453, 115] width 53 height 11
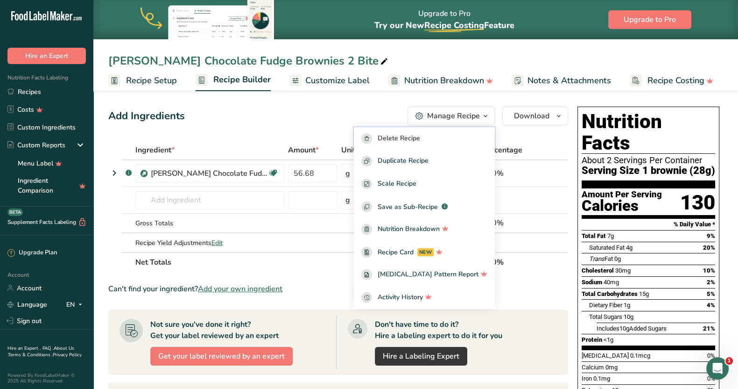
drag, startPoint x: 431, startPoint y: 136, endPoint x: 285, endPoint y: 132, distance: 146.2
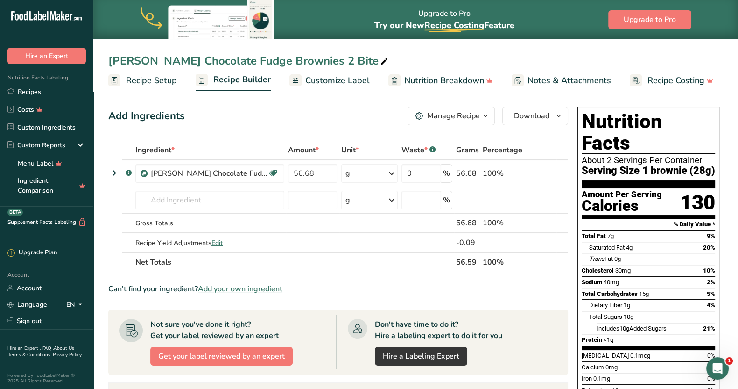
click at [485, 114] on icon "button" at bounding box center [485, 116] width 7 height 12
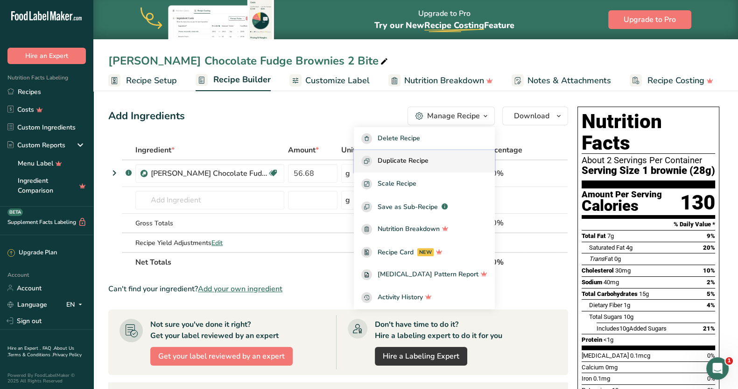
click at [410, 161] on span "Duplicate Recipe" at bounding box center [403, 161] width 51 height 11
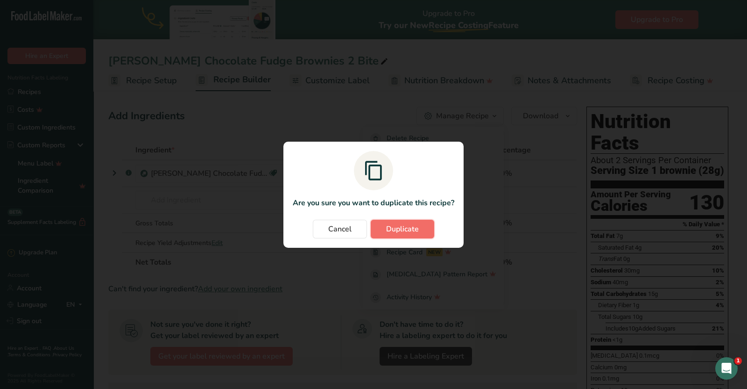
click at [391, 228] on span "Duplicate" at bounding box center [402, 228] width 33 height 11
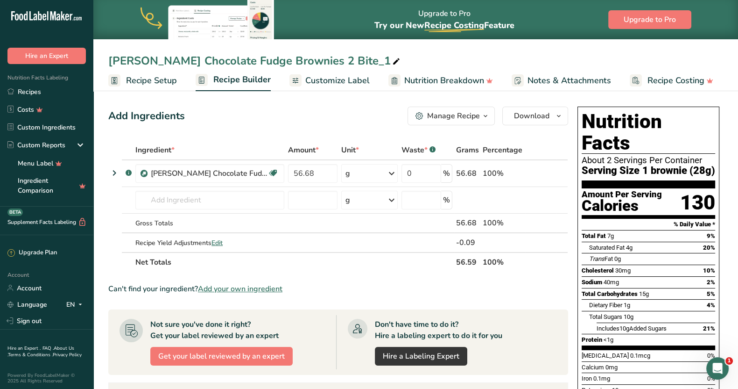
click at [341, 60] on div "[PERSON_NAME] Chocolate Fudge Brownies 2 Bite_1" at bounding box center [255, 60] width 294 height 17
type input "[PERSON_NAME] Chocolate Fudge Brownies 4 Bite"
click at [152, 78] on span "Recipe Setup" at bounding box center [151, 80] width 51 height 13
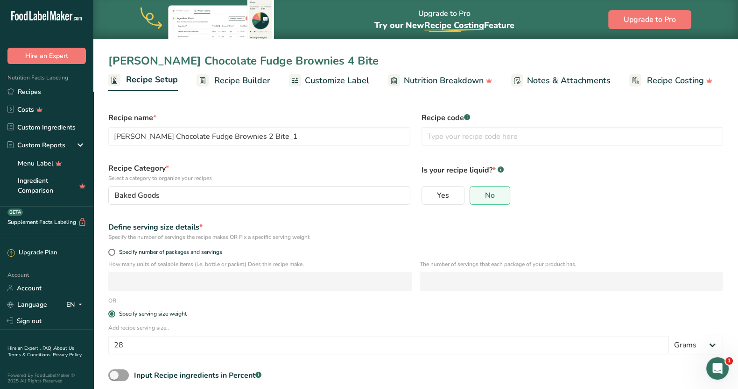
type input "[PERSON_NAME] Chocolate Fudge Brownies 4 Bite"
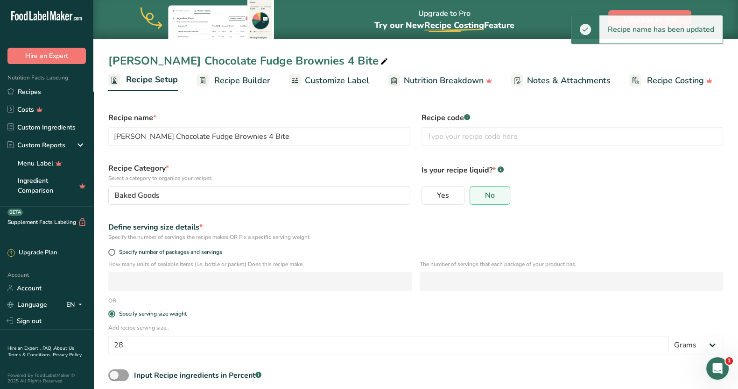
click at [249, 79] on span "Recipe Builder" at bounding box center [242, 80] width 56 height 13
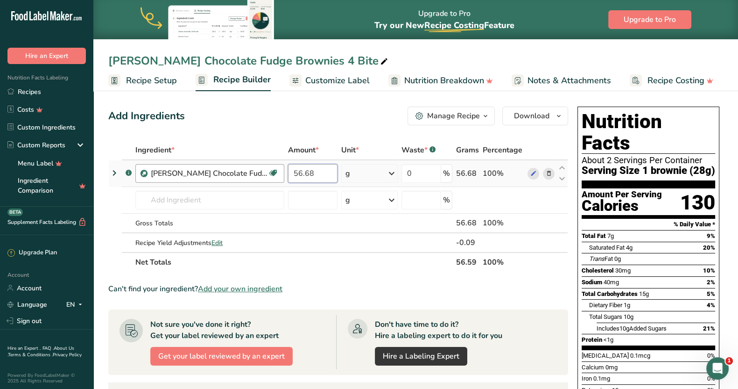
drag, startPoint x: 319, startPoint y: 171, endPoint x: 281, endPoint y: 170, distance: 38.3
click at [281, 170] on tr ".a-a{fill:#347362;}.b-a{fill:#fff;} [PERSON_NAME] Chocolate Fudge Brownies Dair…" at bounding box center [338, 173] width 459 height 27
type input "113.36"
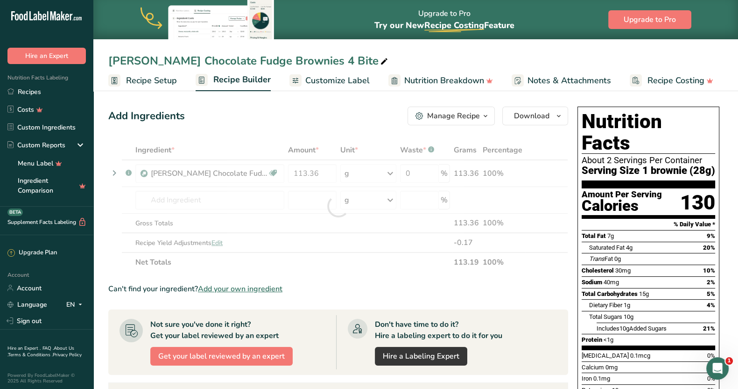
click at [381, 270] on div "Ingredient * Amount * Unit * Waste * .a-a{fill:#347362;}.b-a{fill:#fff;} Grams …" at bounding box center [338, 206] width 460 height 132
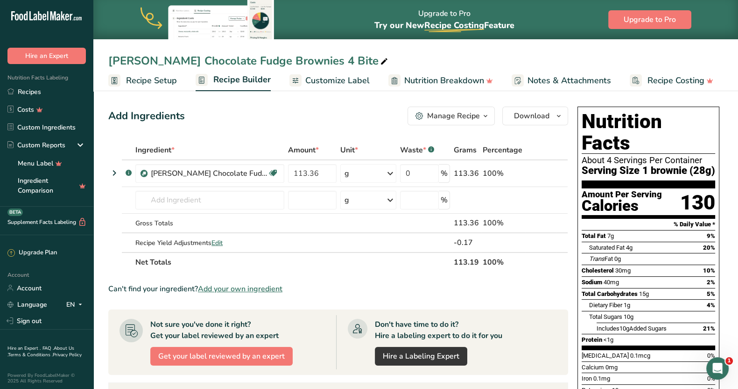
click at [350, 80] on span "Customize Label" at bounding box center [337, 80] width 64 height 13
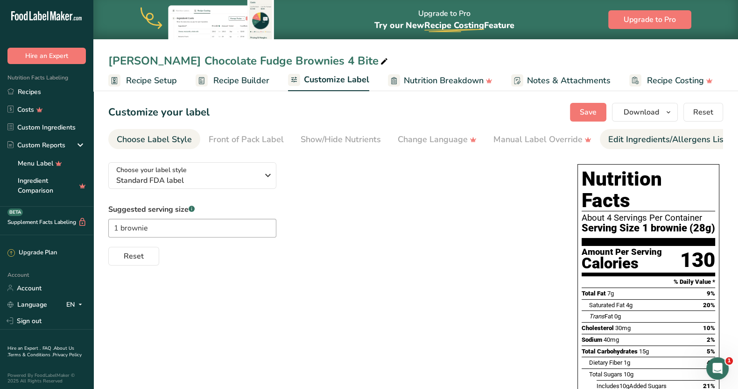
click at [590, 138] on div "Edit Ingredients/Allergens List" at bounding box center [668, 139] width 119 height 13
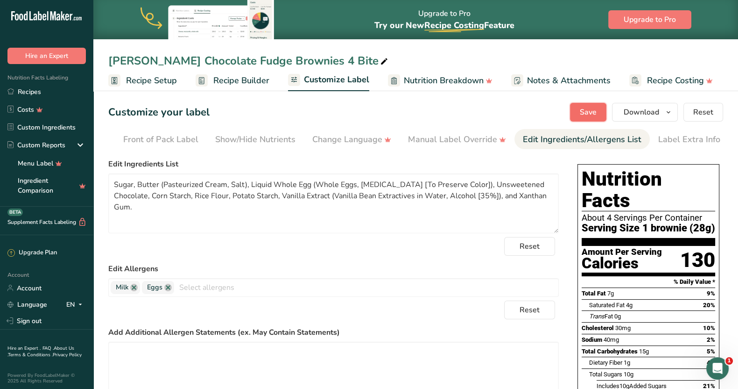
click at [590, 109] on span "Save" at bounding box center [588, 111] width 17 height 11
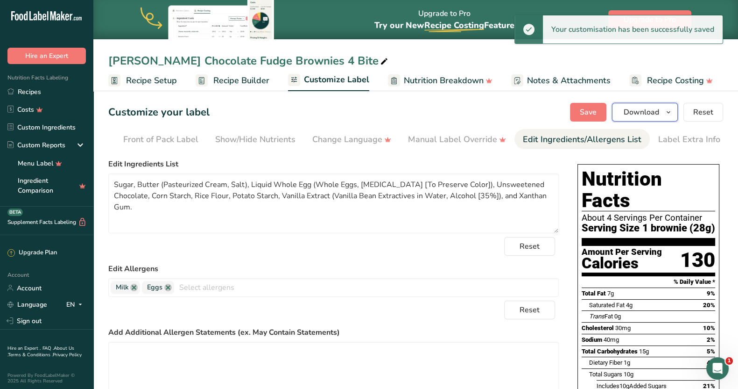
click at [590, 111] on icon "button" at bounding box center [668, 112] width 7 height 12
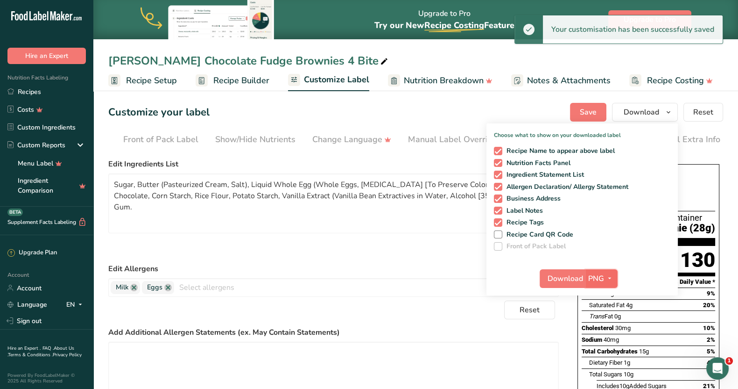
click at [590, 278] on span "PNG" at bounding box center [596, 278] width 16 height 11
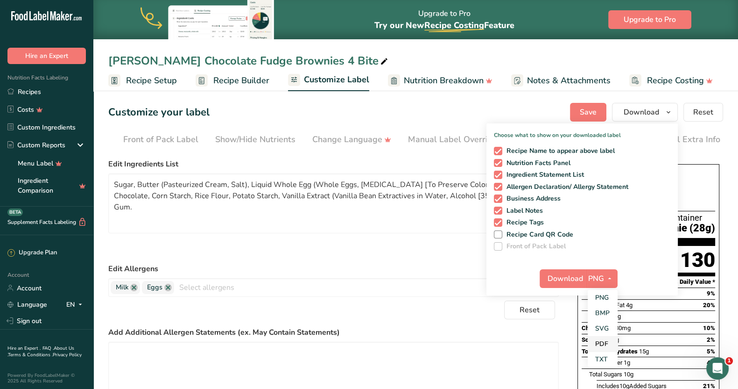
click at [590, 310] on link "PDF" at bounding box center [603, 343] width 30 height 15
click at [572, 276] on span "Download" at bounding box center [565, 278] width 35 height 11
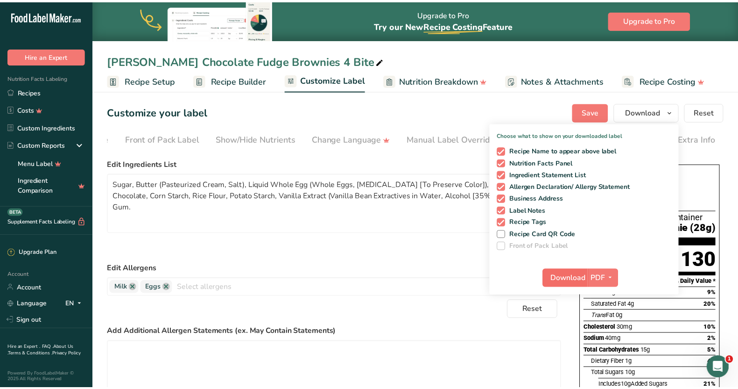
scroll to position [0, 77]
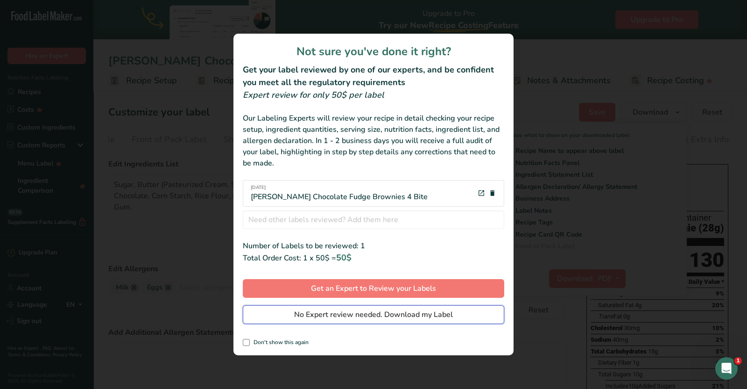
click at [352, 310] on span "No Expert review needed. Download my Label" at bounding box center [373, 314] width 159 height 11
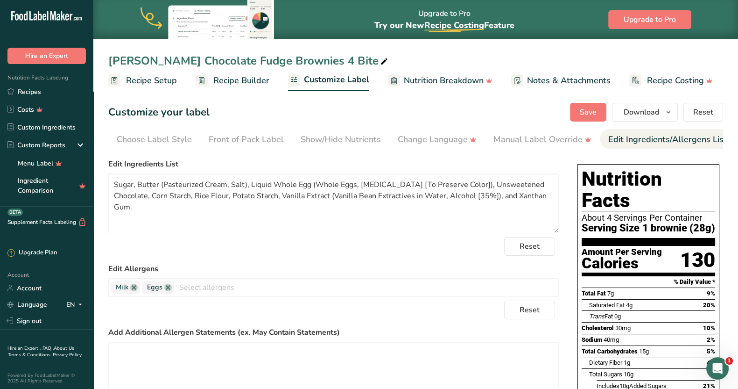
scroll to position [0, 77]
